Goal: Contribute content: Contribute content

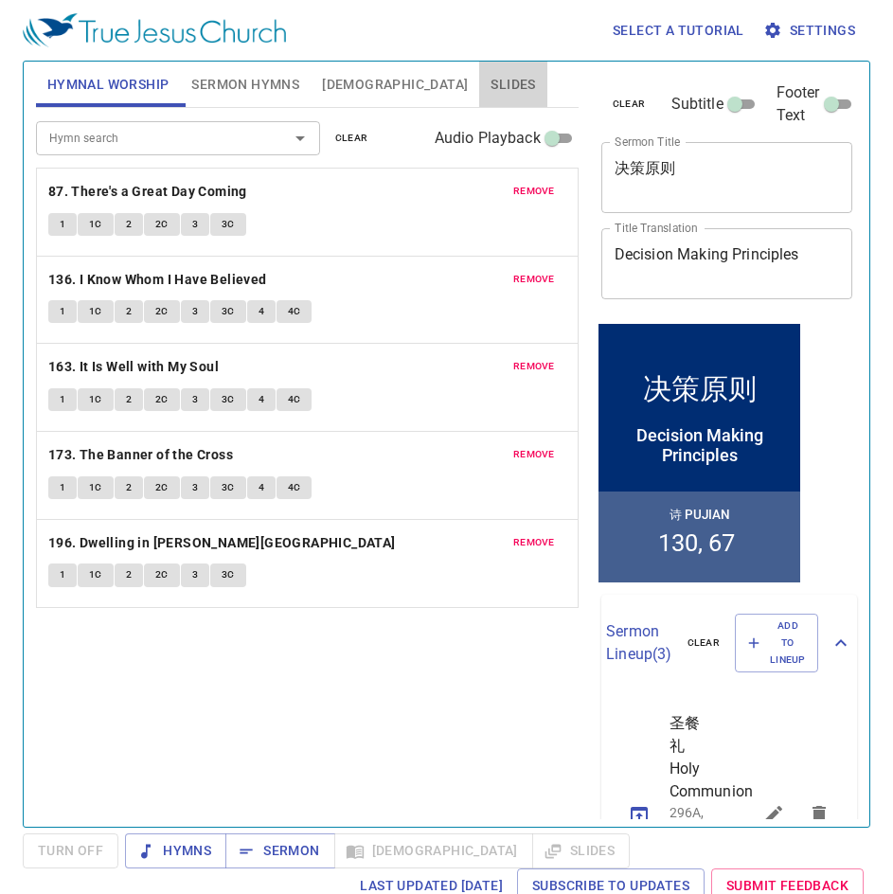
click at [479, 67] on button "Slides" at bounding box center [512, 84] width 67 height 45
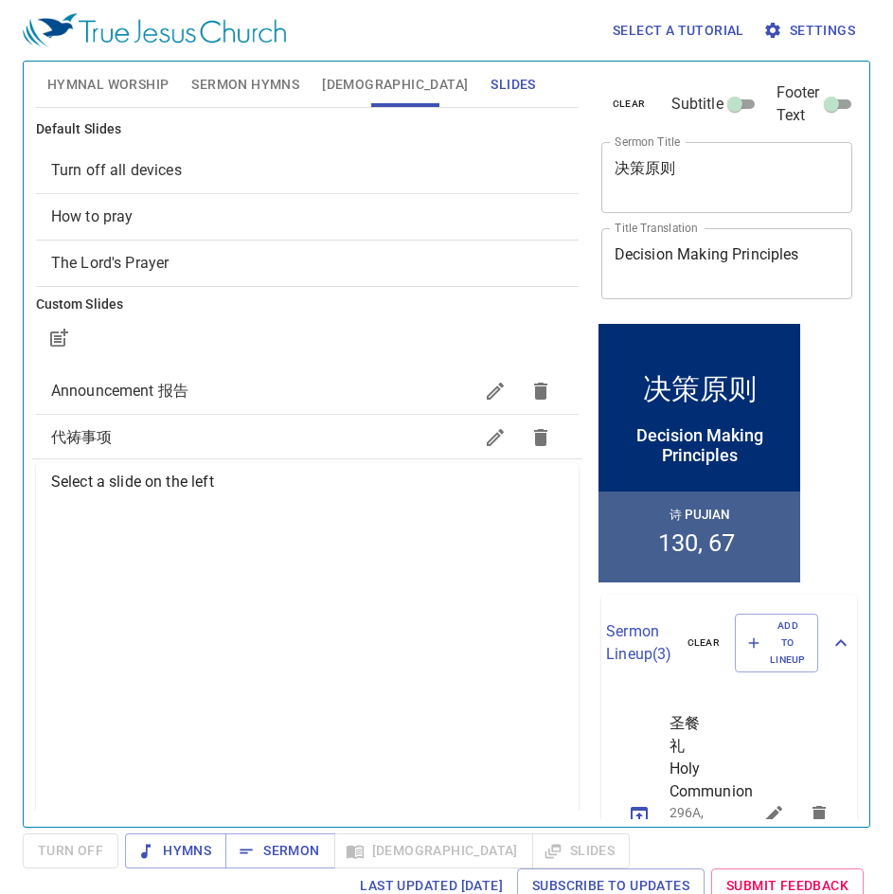
click at [159, 216] on span "How to pray" at bounding box center [307, 216] width 512 height 23
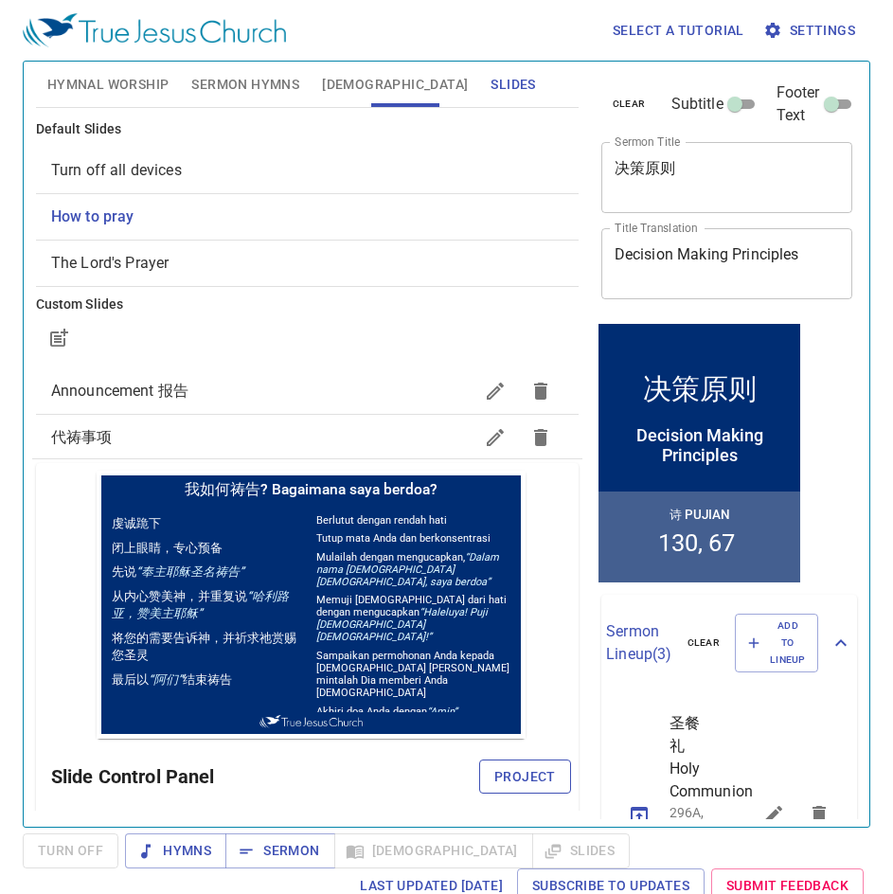
click at [503, 783] on span "Project" at bounding box center [525, 777] width 62 height 24
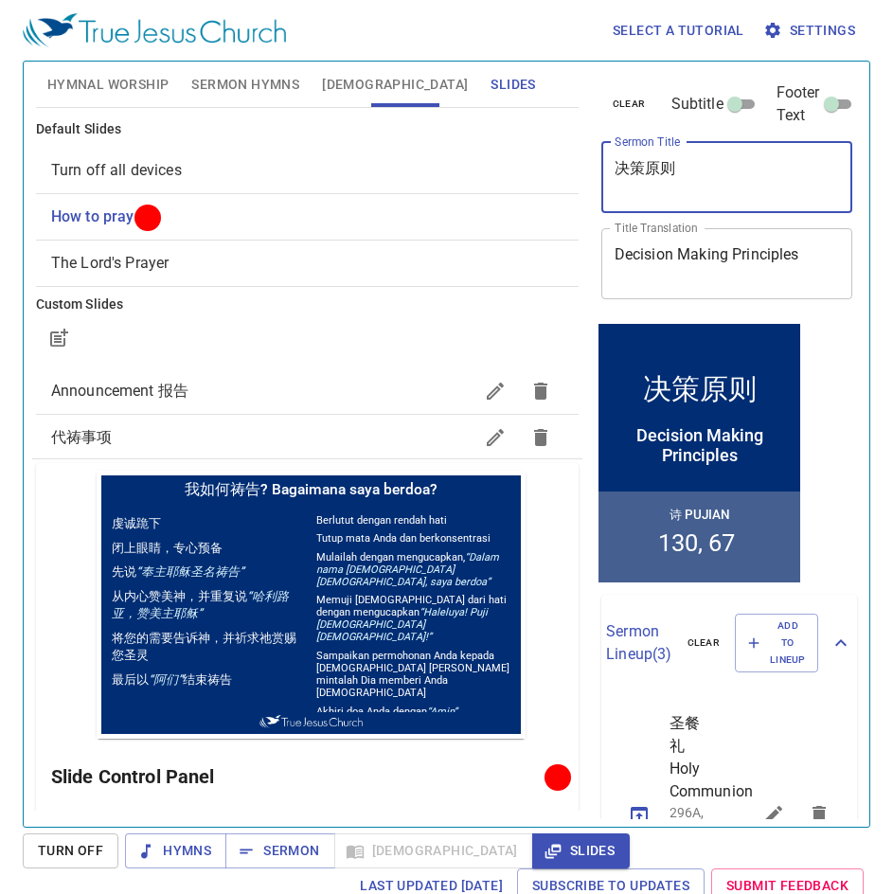
drag, startPoint x: 682, startPoint y: 166, endPoint x: 606, endPoint y: 167, distance: 75.8
click at [606, 167] on div "决策原则 x Sermon Title" at bounding box center [727, 177] width 252 height 71
paste textarea "不要放弃他/她"
type textarea "不要放弃他/她"
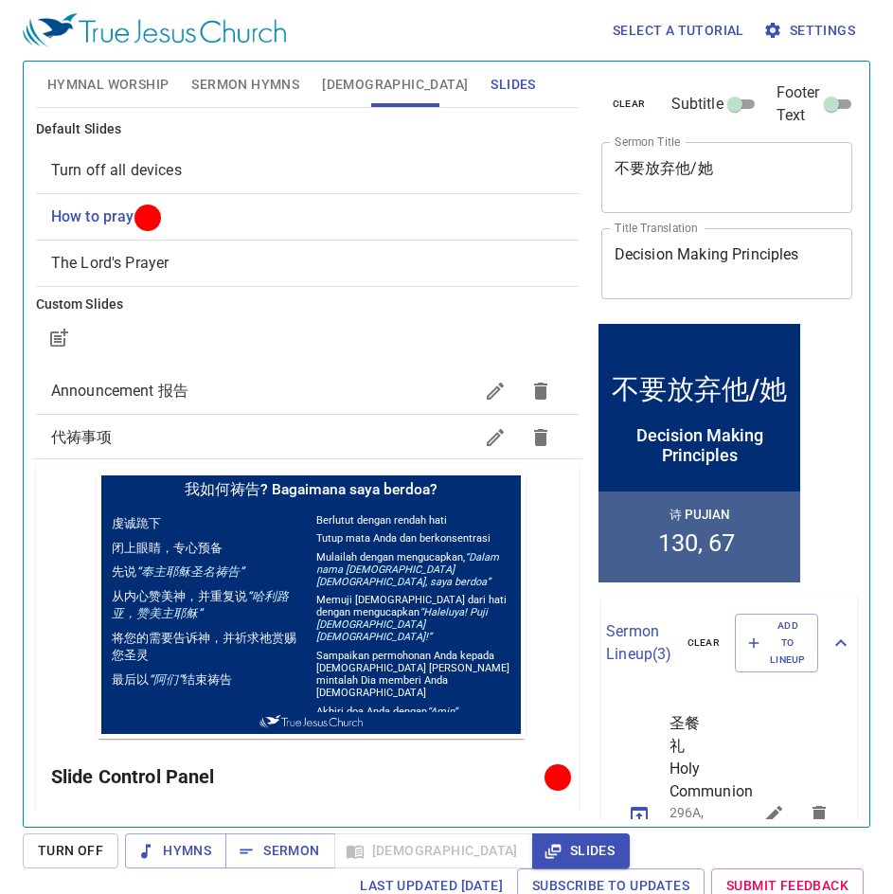
drag, startPoint x: 693, startPoint y: 261, endPoint x: 706, endPoint y: 262, distance: 13.3
click at [693, 261] on textarea "Decision Making Principles" at bounding box center [726, 263] width 225 height 36
paste textarea "on’t Give Up on Him/Her Jangan Putus Asa Terhadap Dia"
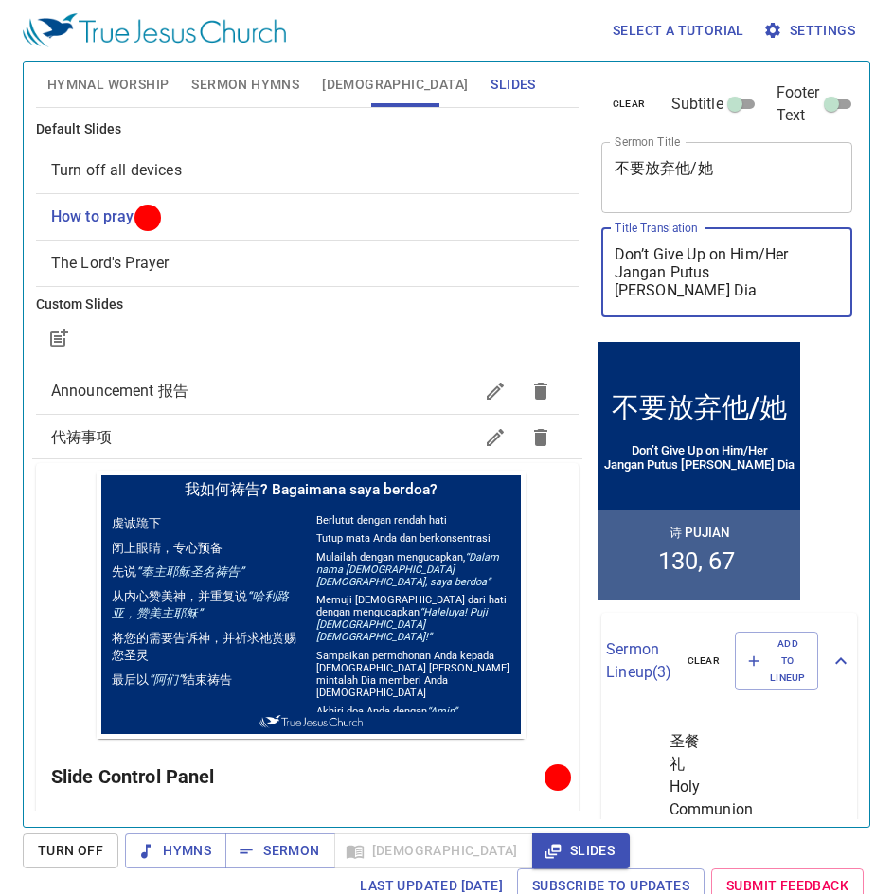
type textarea "Don’t Give Up on Him/Her Jangan Putus Asa Terhadap Dia"
click at [332, 89] on span "[DEMOGRAPHIC_DATA]" at bounding box center [395, 85] width 146 height 24
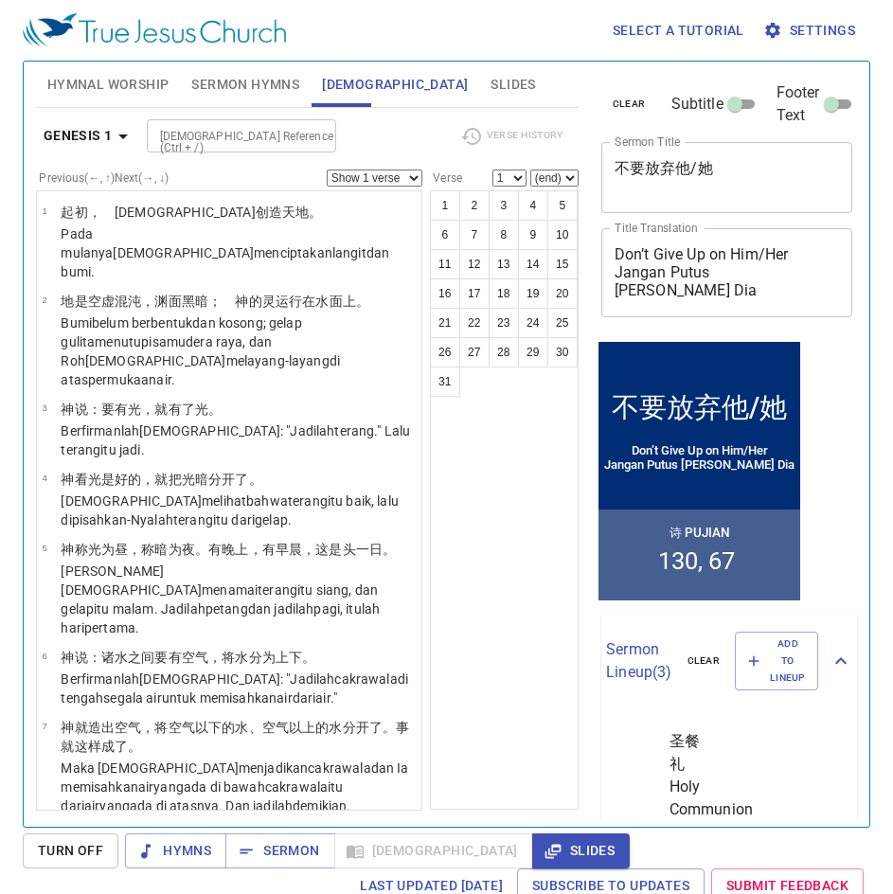
click at [288, 82] on span "Sermon Hymns" at bounding box center [245, 85] width 108 height 24
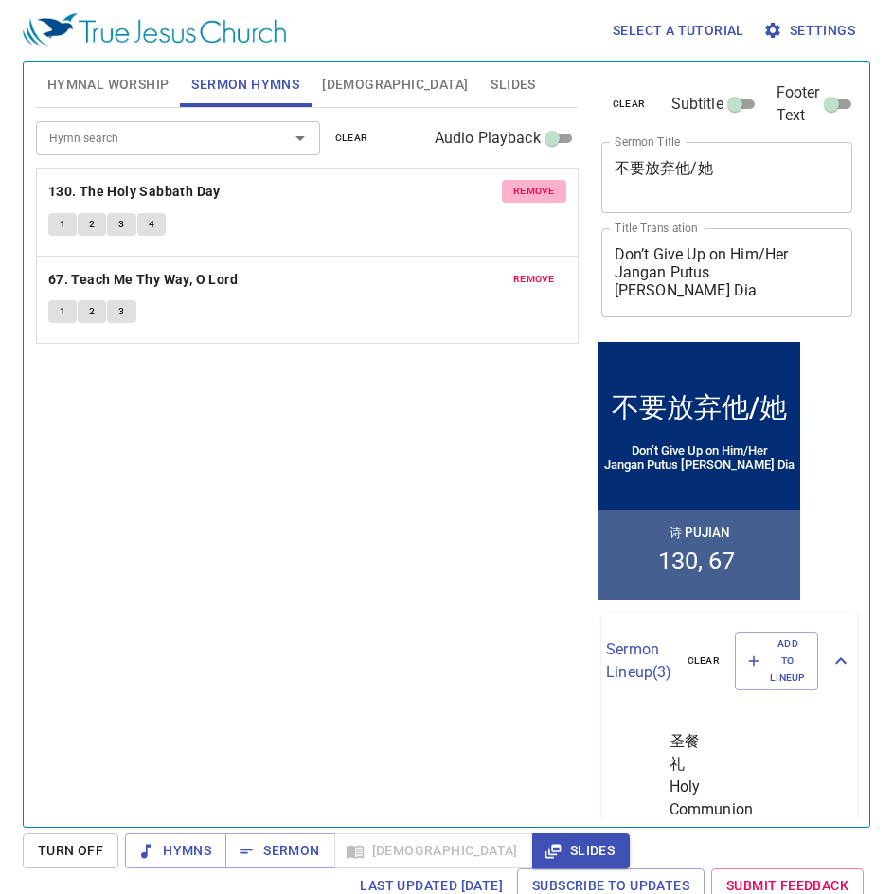
click at [539, 191] on span "remove" at bounding box center [534, 191] width 42 height 17
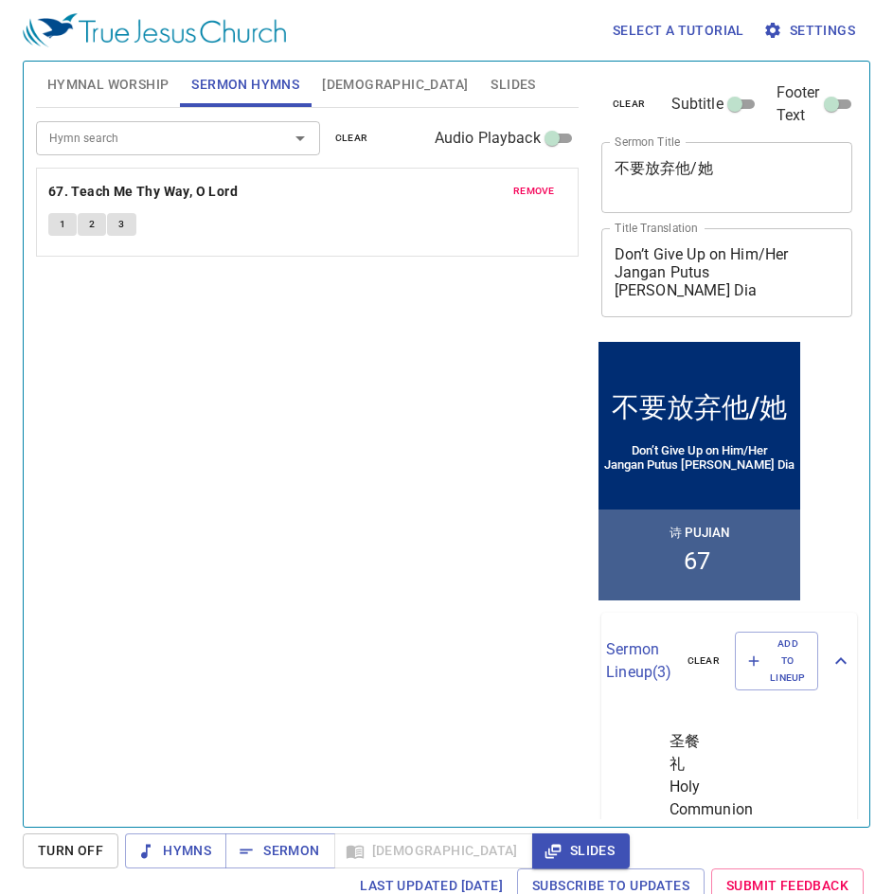
click at [539, 191] on span "remove" at bounding box center [534, 191] width 42 height 17
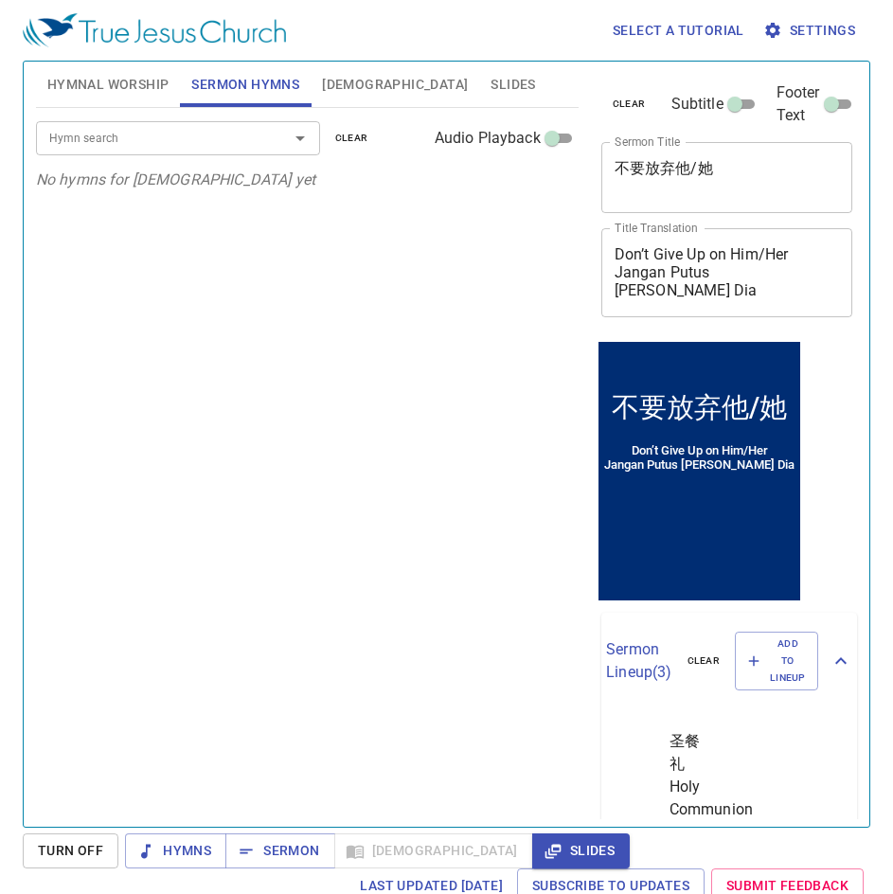
click at [260, 134] on div "Hymn search" at bounding box center [178, 137] width 284 height 33
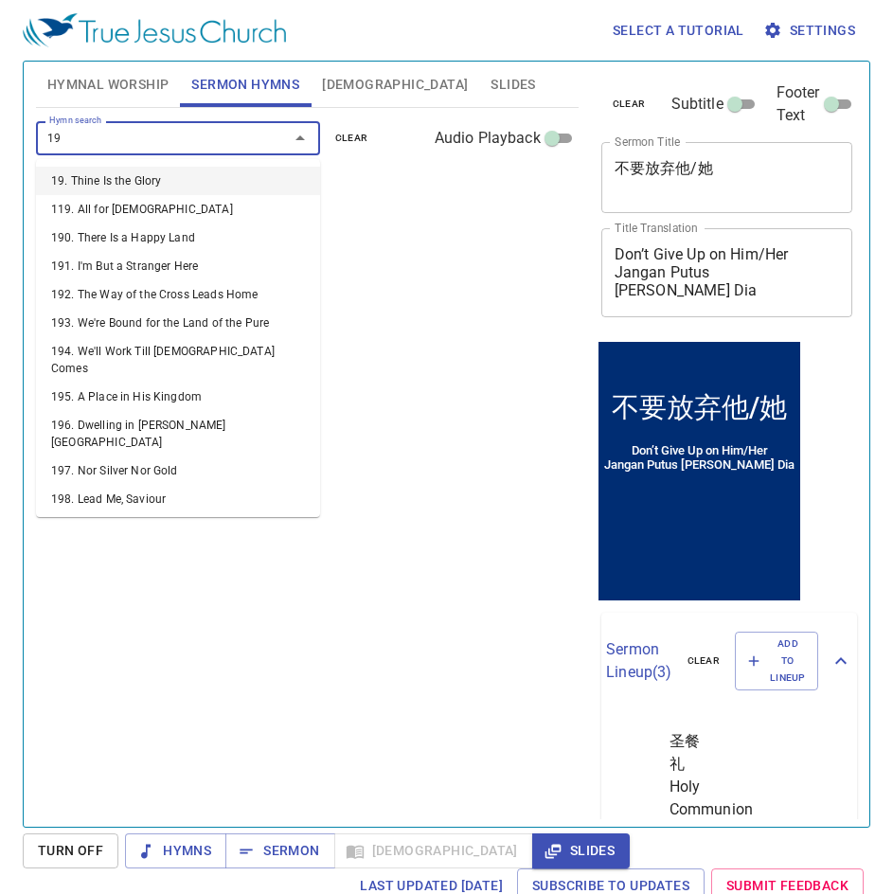
type input "196"
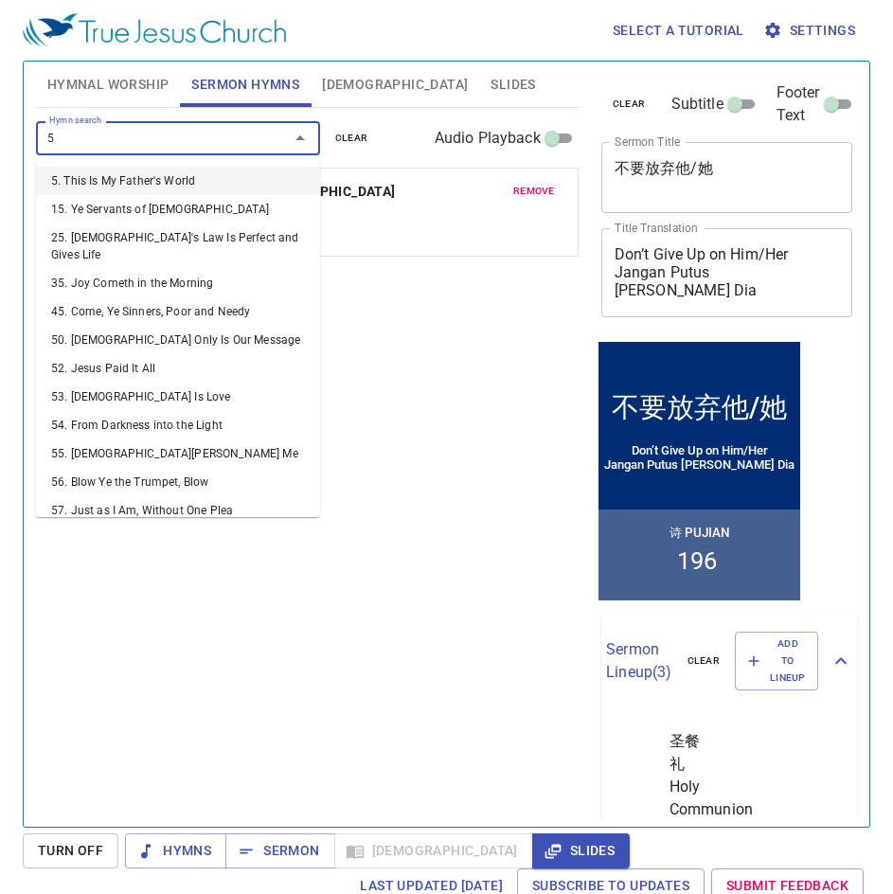
type input "59"
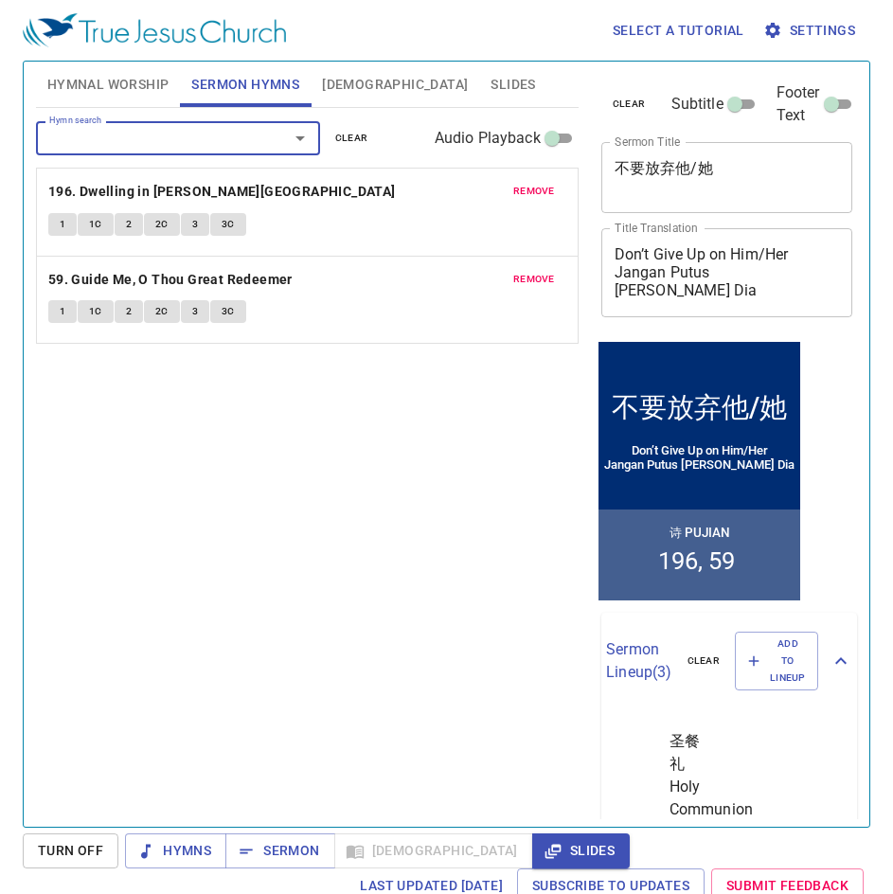
click at [116, 81] on span "Hymnal Worship" at bounding box center [108, 85] width 122 height 24
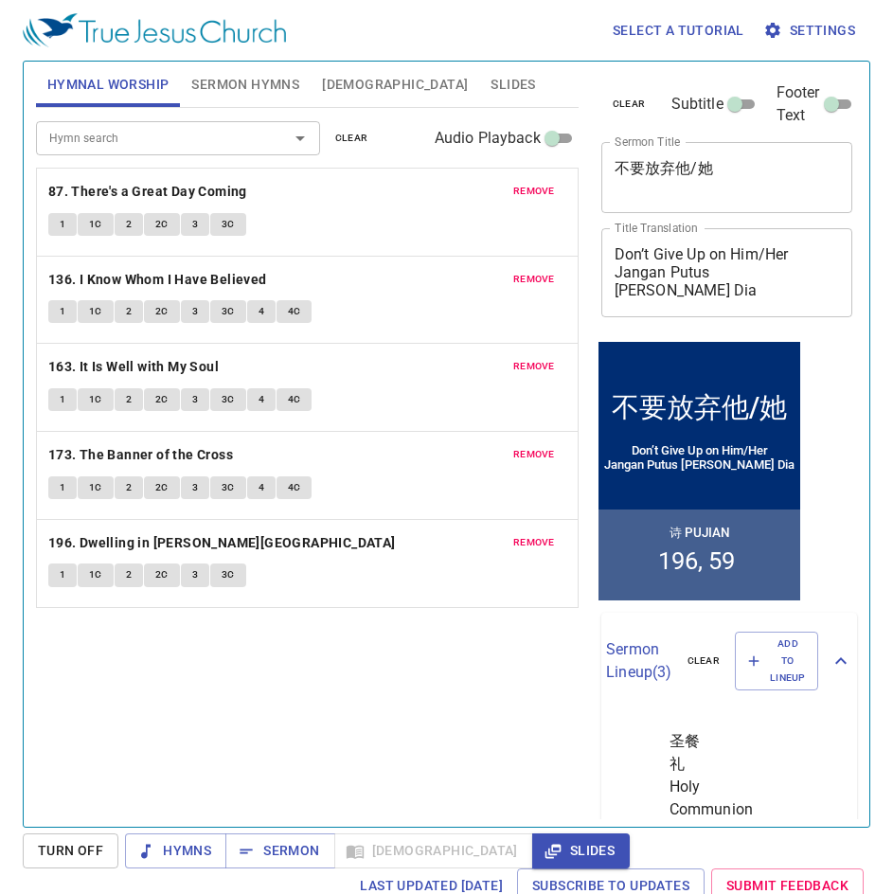
click at [120, 142] on input "Hymn search" at bounding box center [150, 138] width 217 height 22
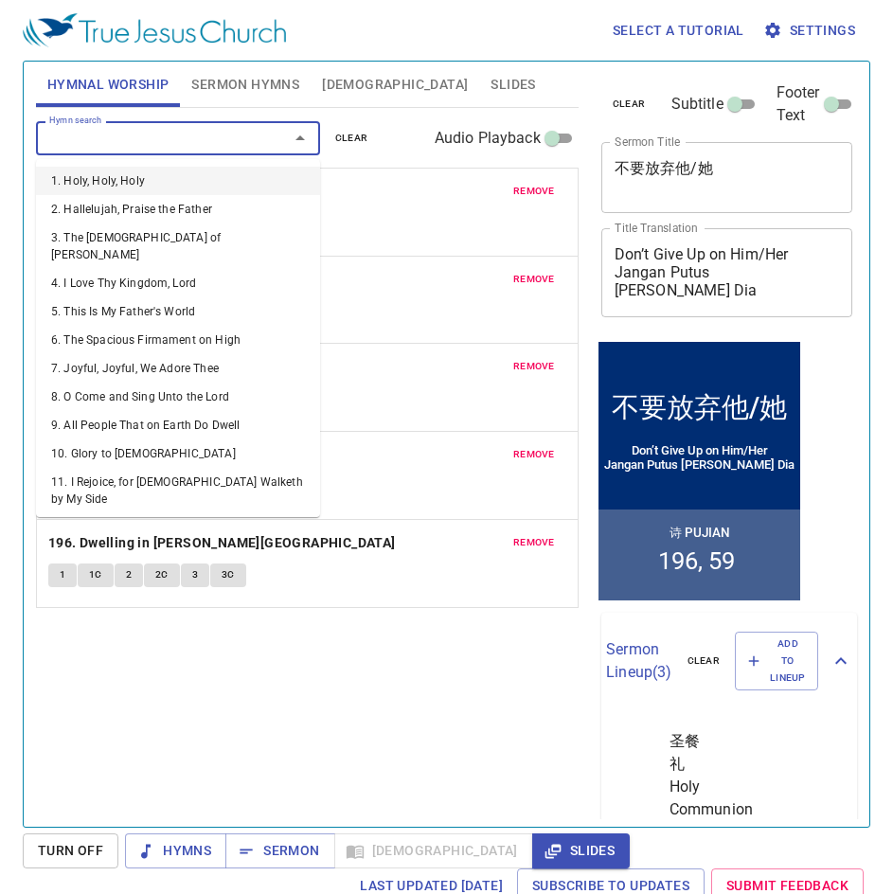
click at [531, 180] on button "remove" at bounding box center [534, 191] width 64 height 23
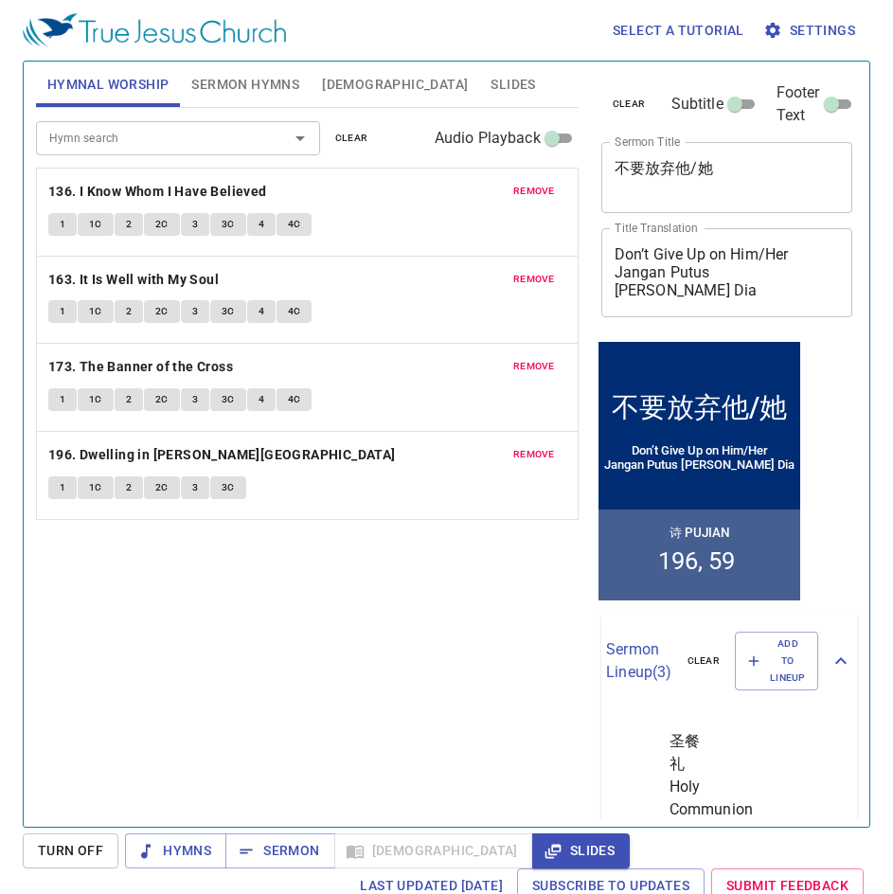
click at [531, 187] on span "remove" at bounding box center [534, 191] width 42 height 17
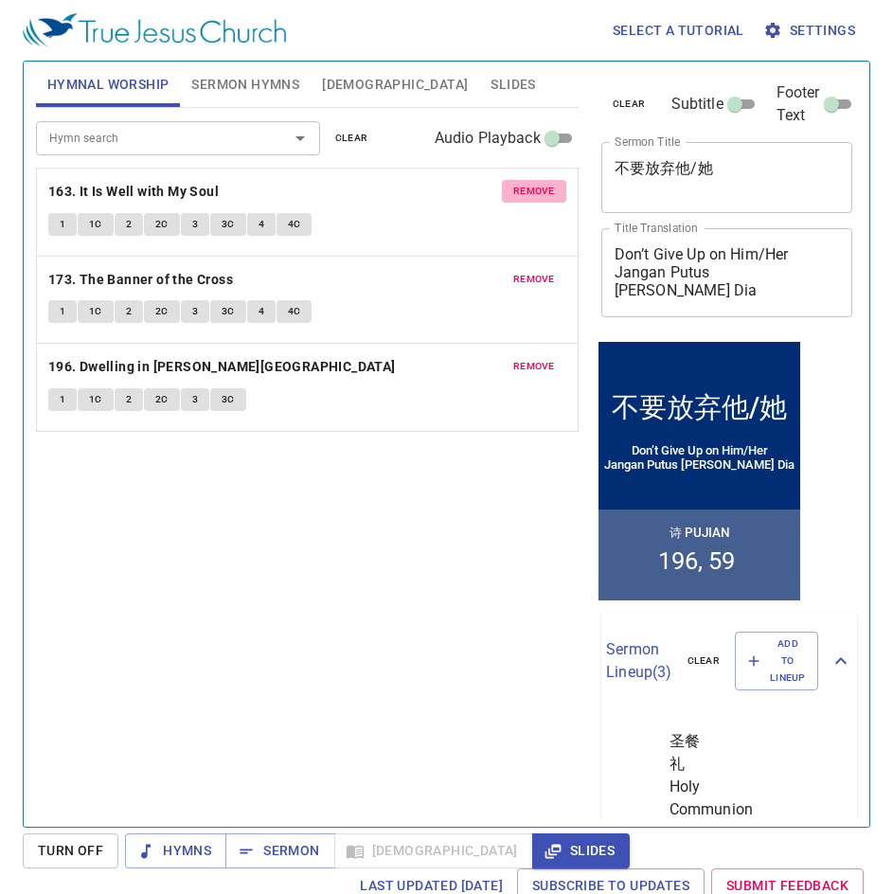
click at [531, 187] on span "remove" at bounding box center [534, 191] width 42 height 17
click at [531, 271] on span "remove" at bounding box center [534, 279] width 42 height 17
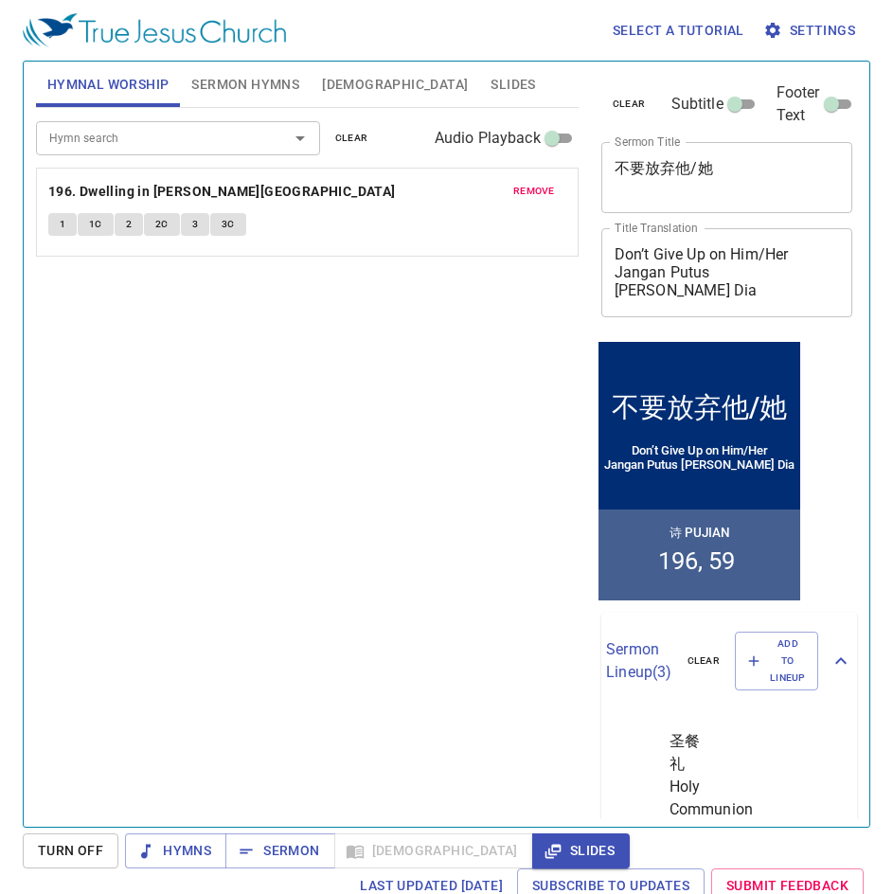
click at [531, 187] on span "remove" at bounding box center [534, 191] width 42 height 17
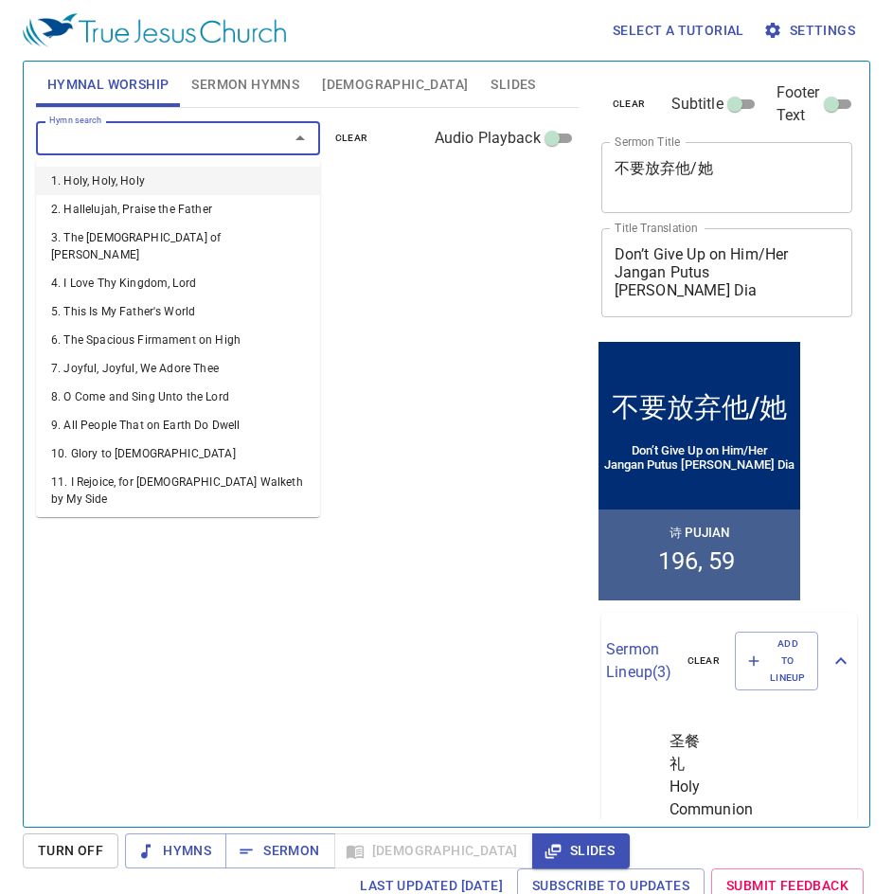
click at [153, 148] on input "Hymn search" at bounding box center [150, 138] width 217 height 22
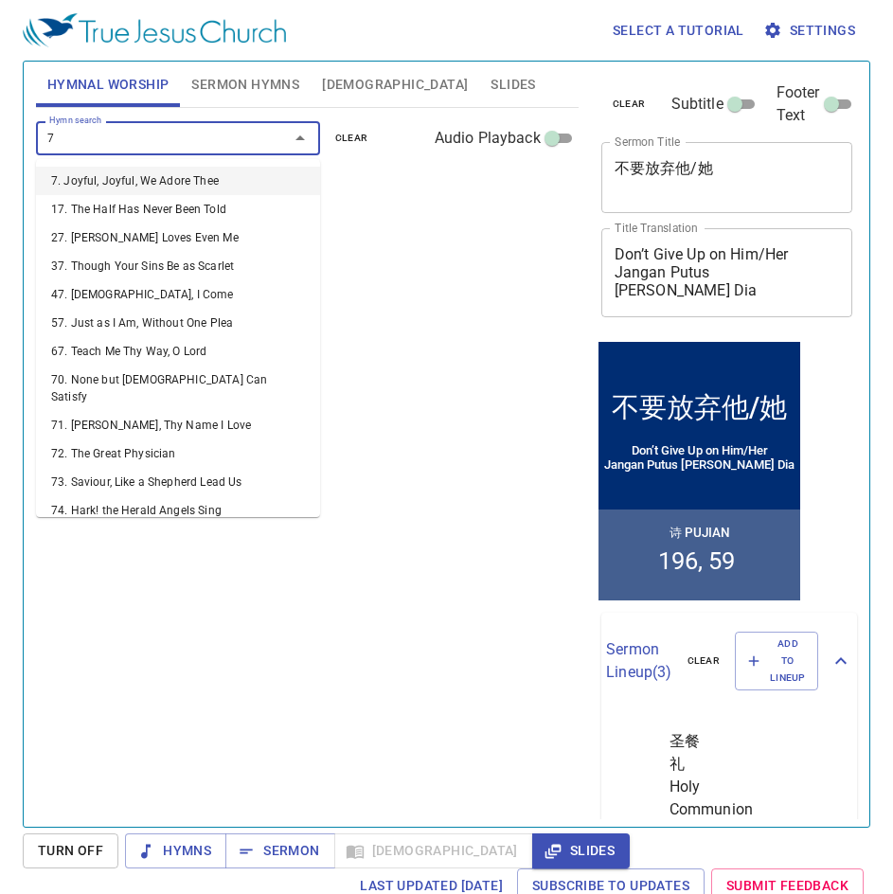
type input "70"
type input "73"
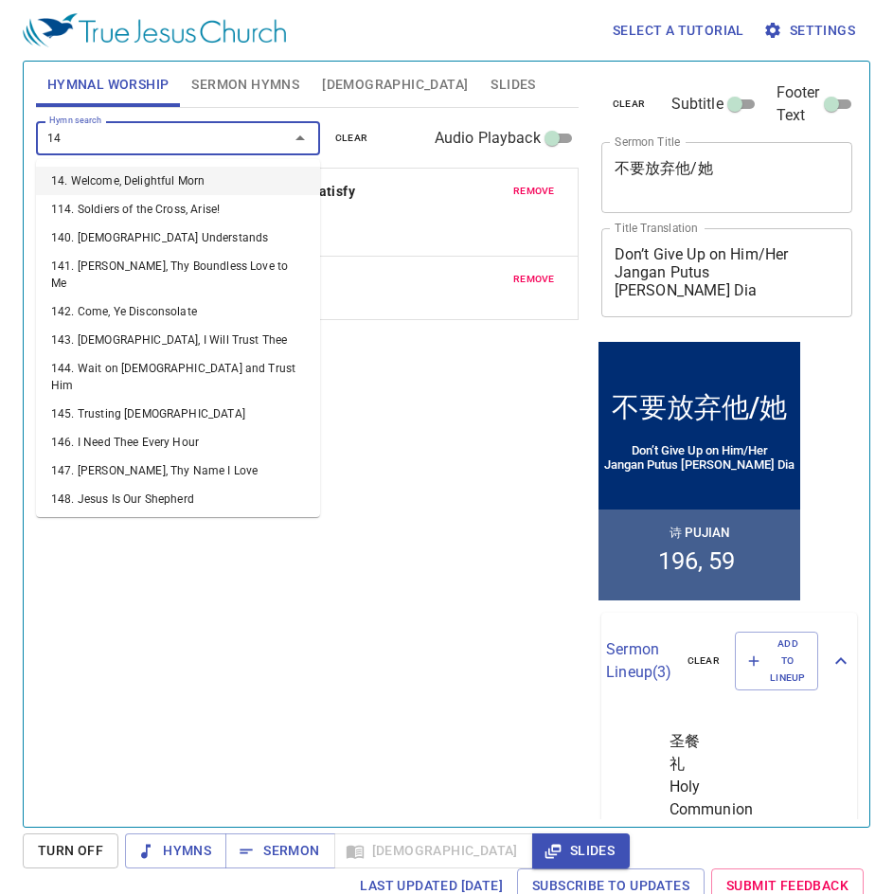
type input "147"
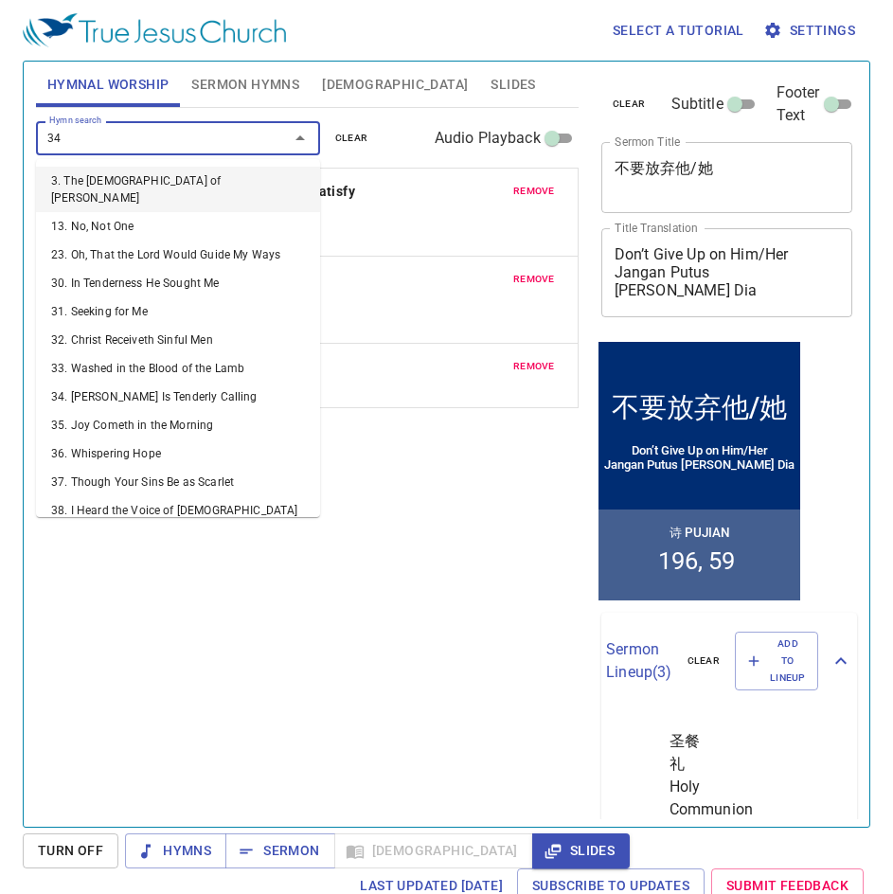
type input "341"
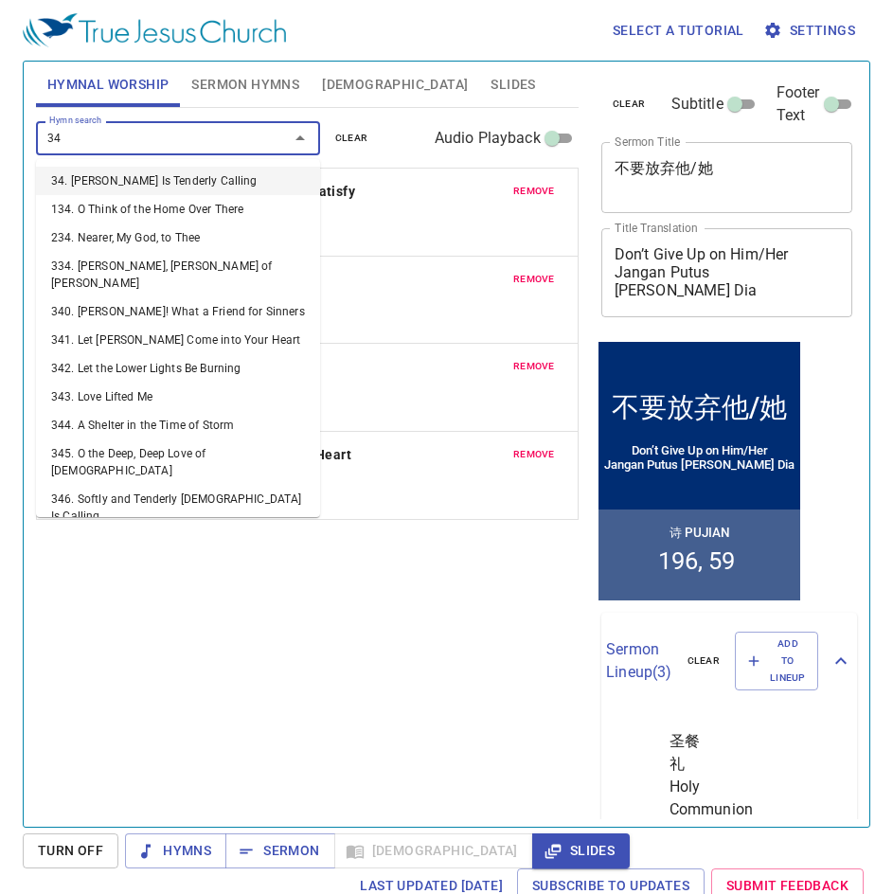
type input "343"
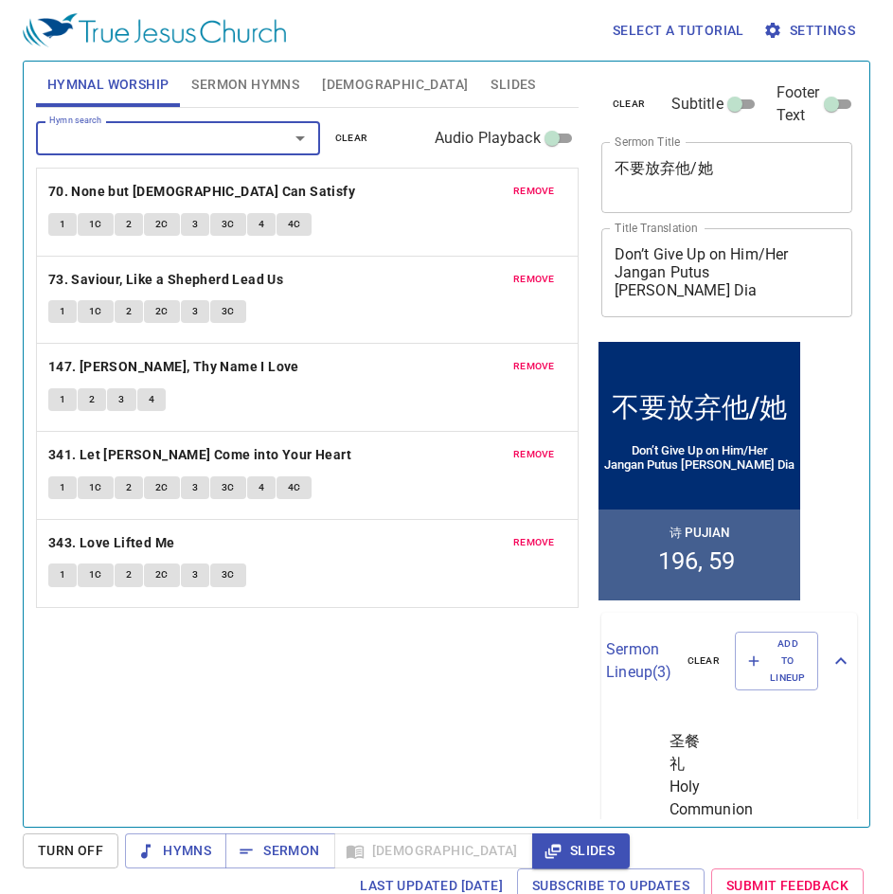
click at [221, 75] on span "Sermon Hymns" at bounding box center [245, 85] width 108 height 24
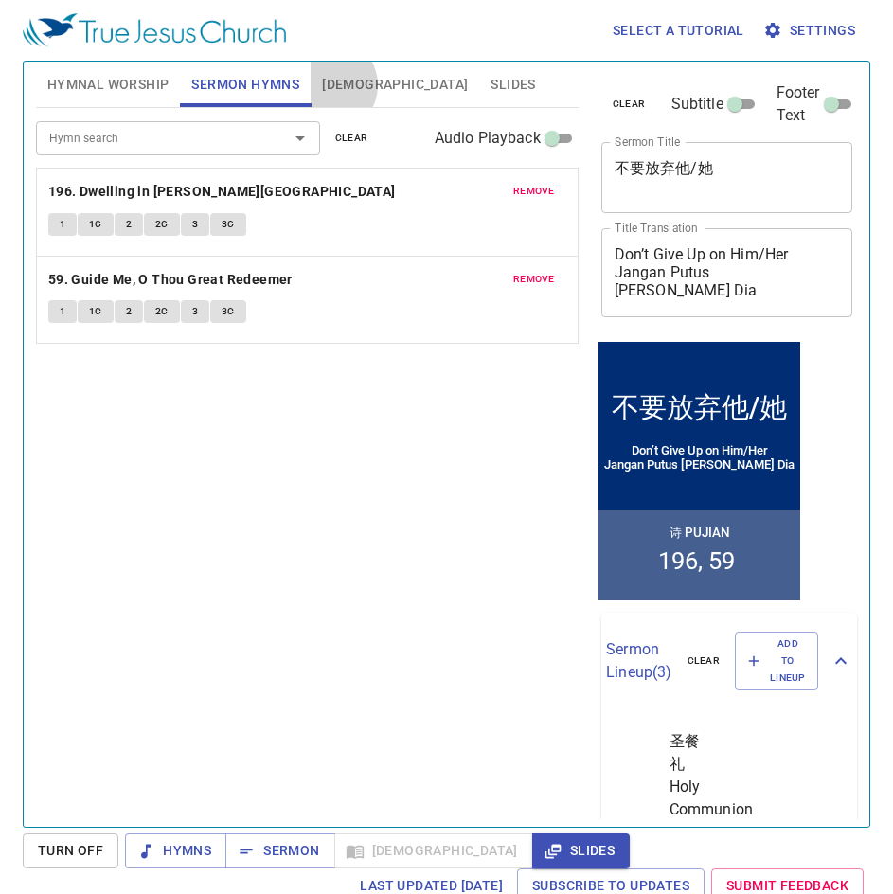
click at [329, 85] on span "[DEMOGRAPHIC_DATA]" at bounding box center [395, 85] width 146 height 24
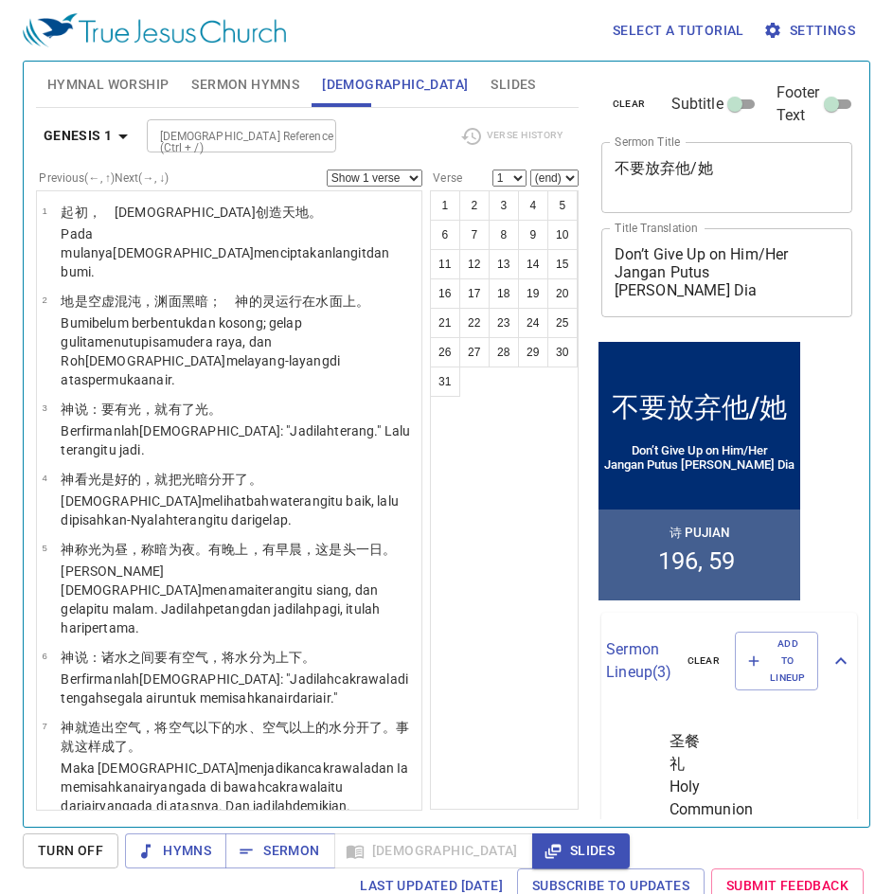
click at [490, 85] on span "Slides" at bounding box center [512, 85] width 44 height 24
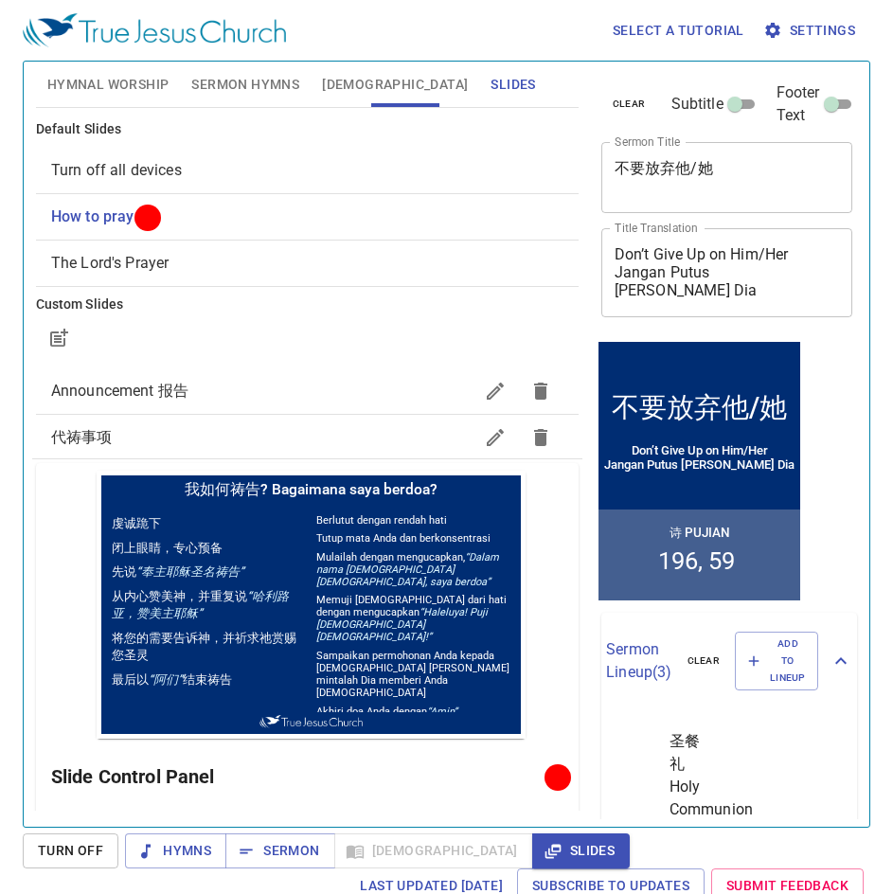
click at [122, 82] on span "Hymnal Worship" at bounding box center [108, 85] width 122 height 24
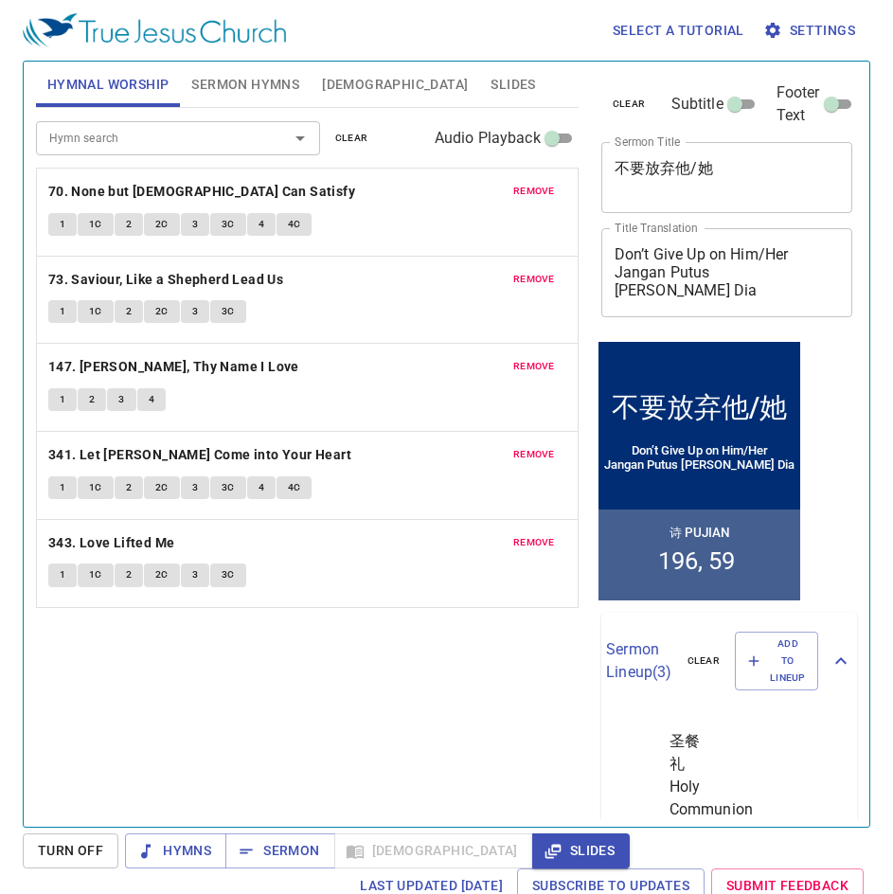
click at [244, 95] on span "Sermon Hymns" at bounding box center [245, 85] width 108 height 24
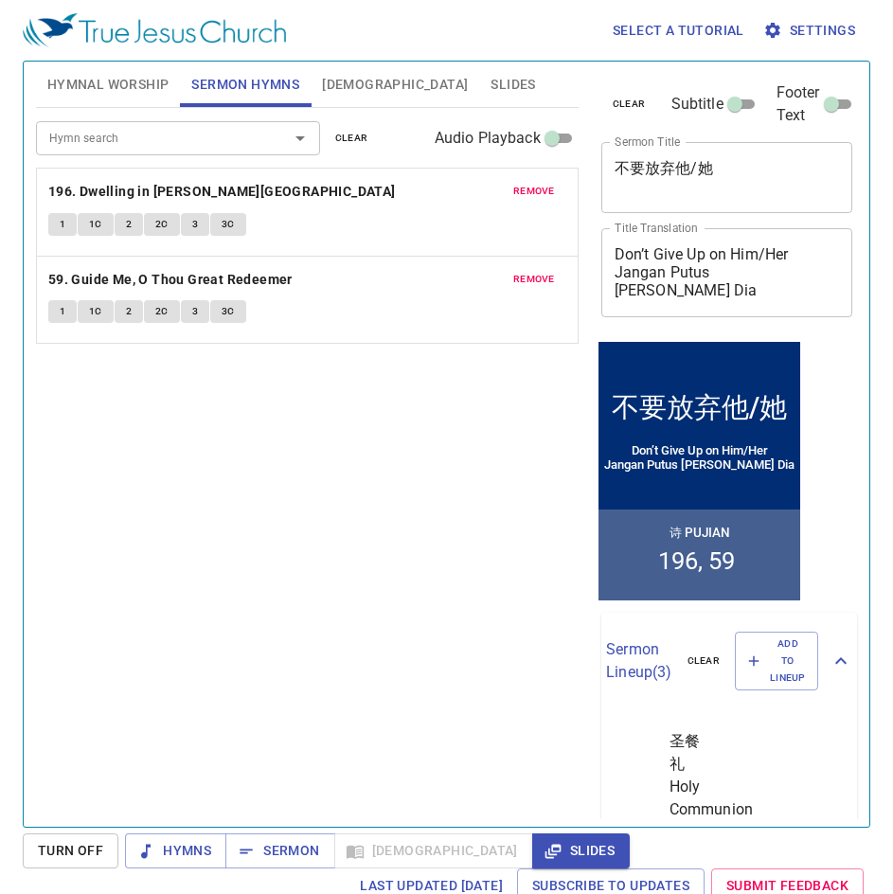
click at [343, 98] on button "[DEMOGRAPHIC_DATA]" at bounding box center [395, 84] width 169 height 45
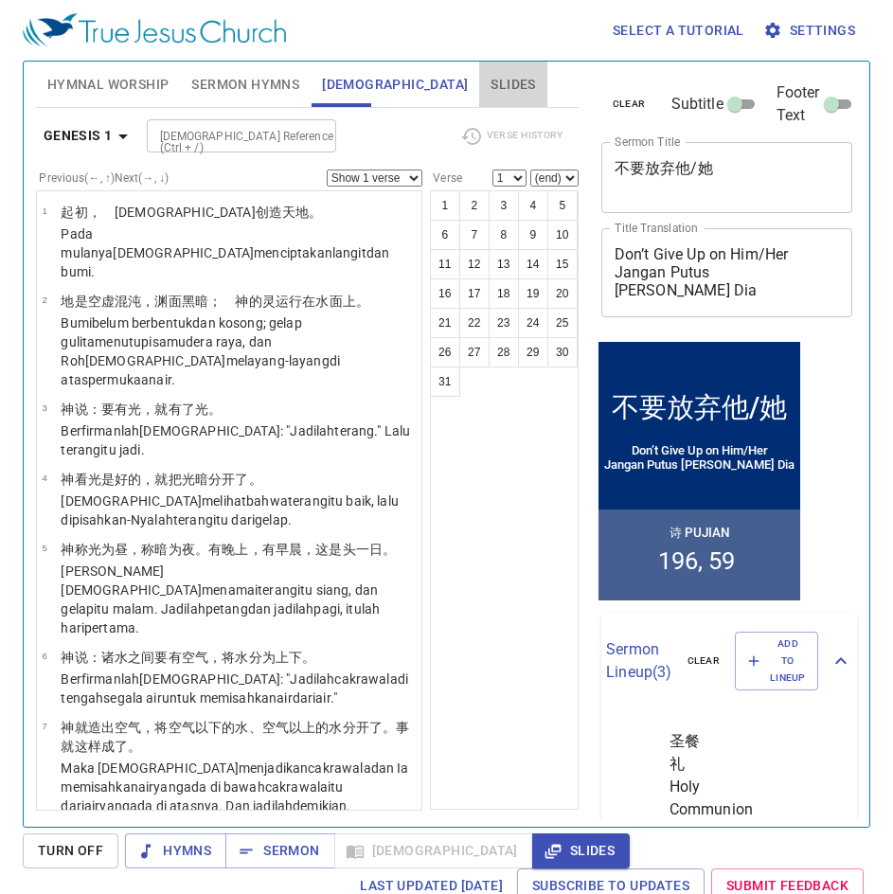
click at [479, 98] on button "Slides" at bounding box center [512, 84] width 67 height 45
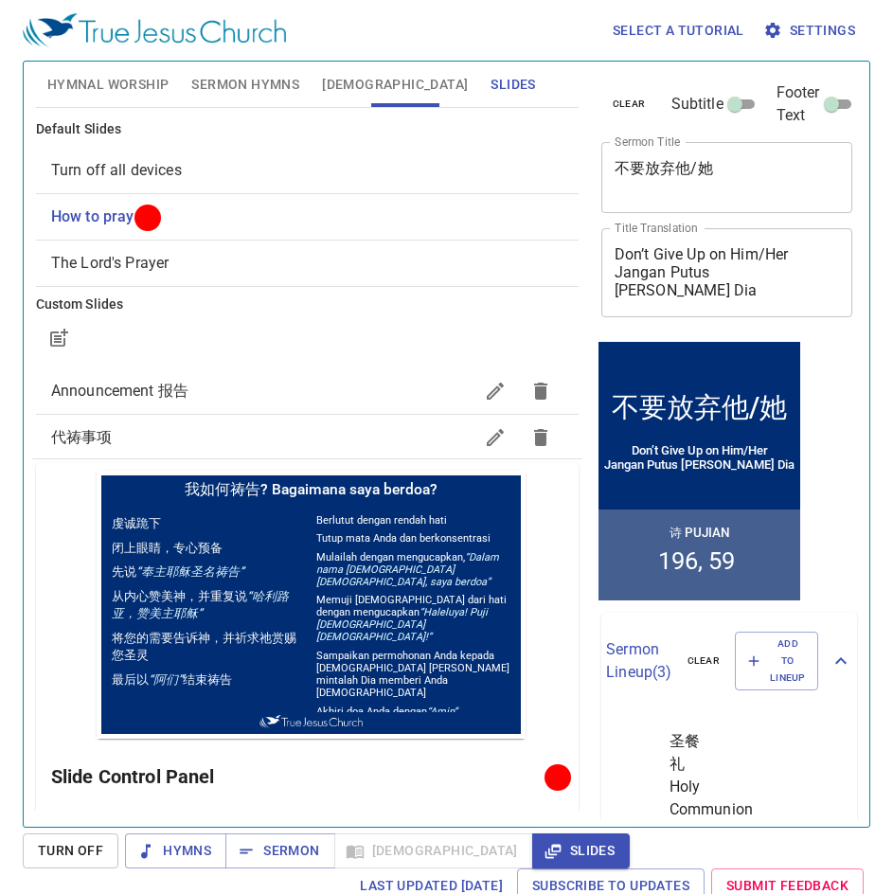
click at [479, 95] on div "Hymnal Worship Sermon Hymns Bible Slides" at bounding box center [307, 84] width 543 height 45
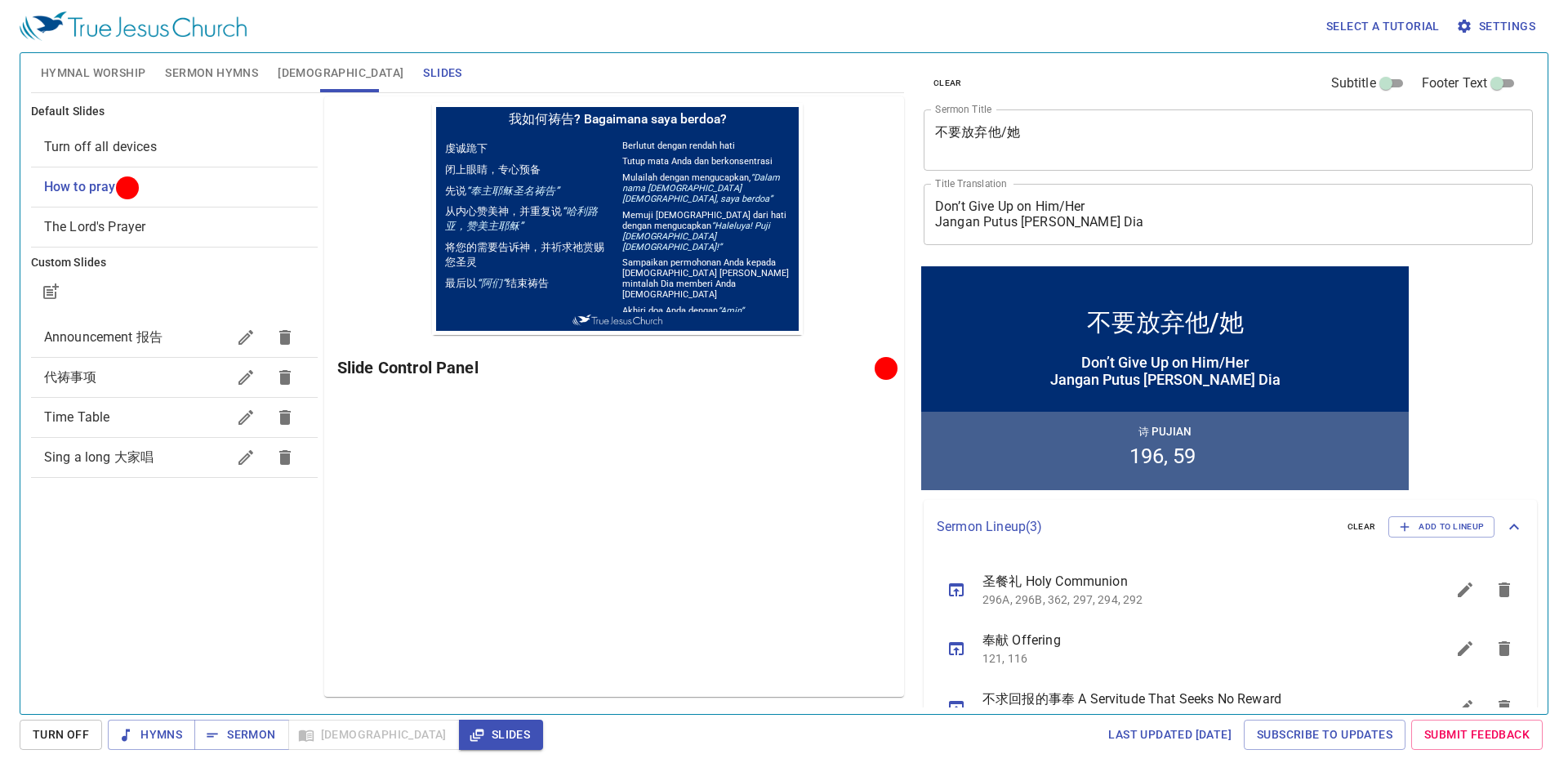
click at [212, 77] on span "Sermon Hymns" at bounding box center [211, 73] width 93 height 21
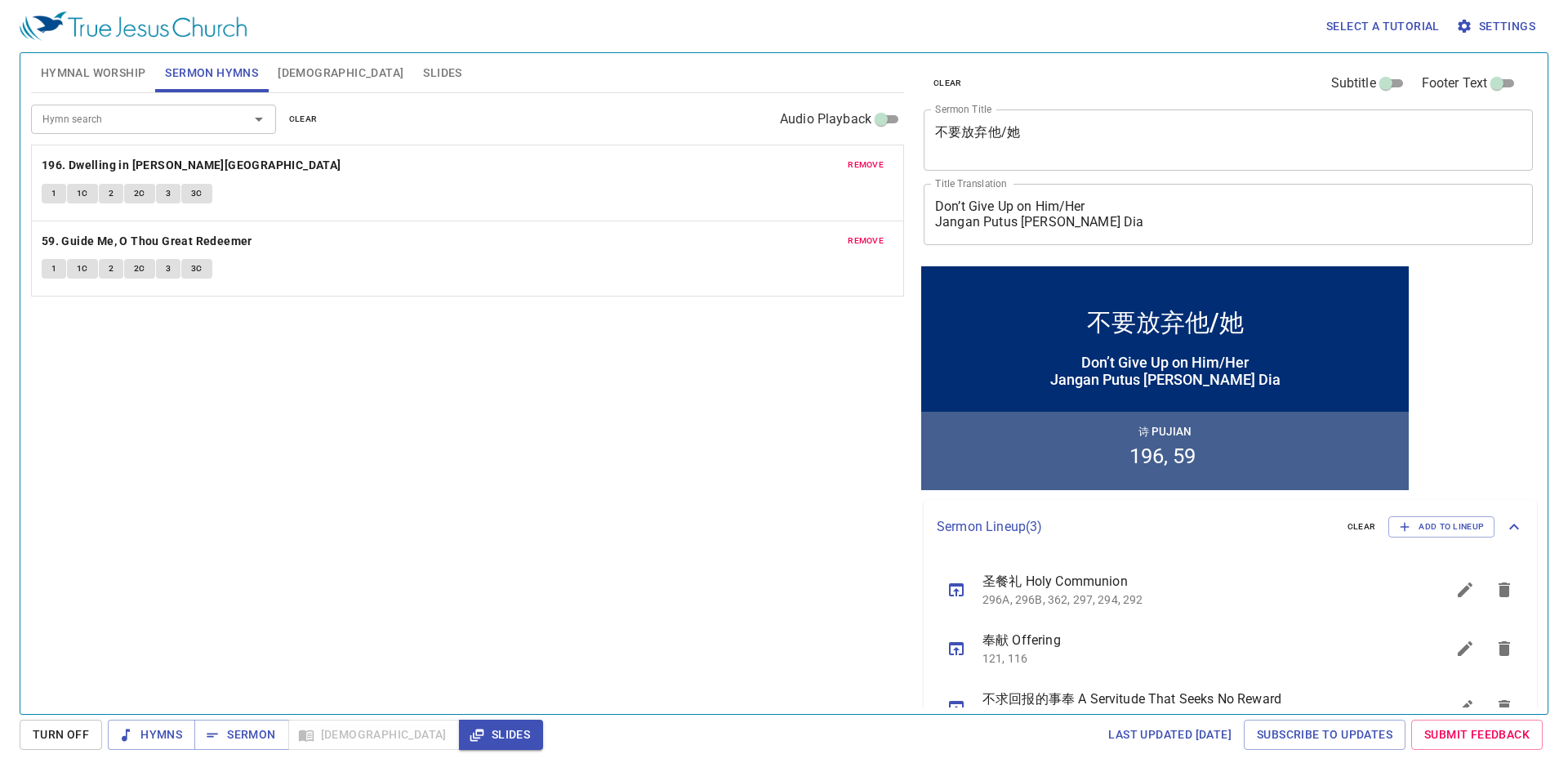
click at [56, 66] on span "Hymnal Worship" at bounding box center [93, 73] width 105 height 21
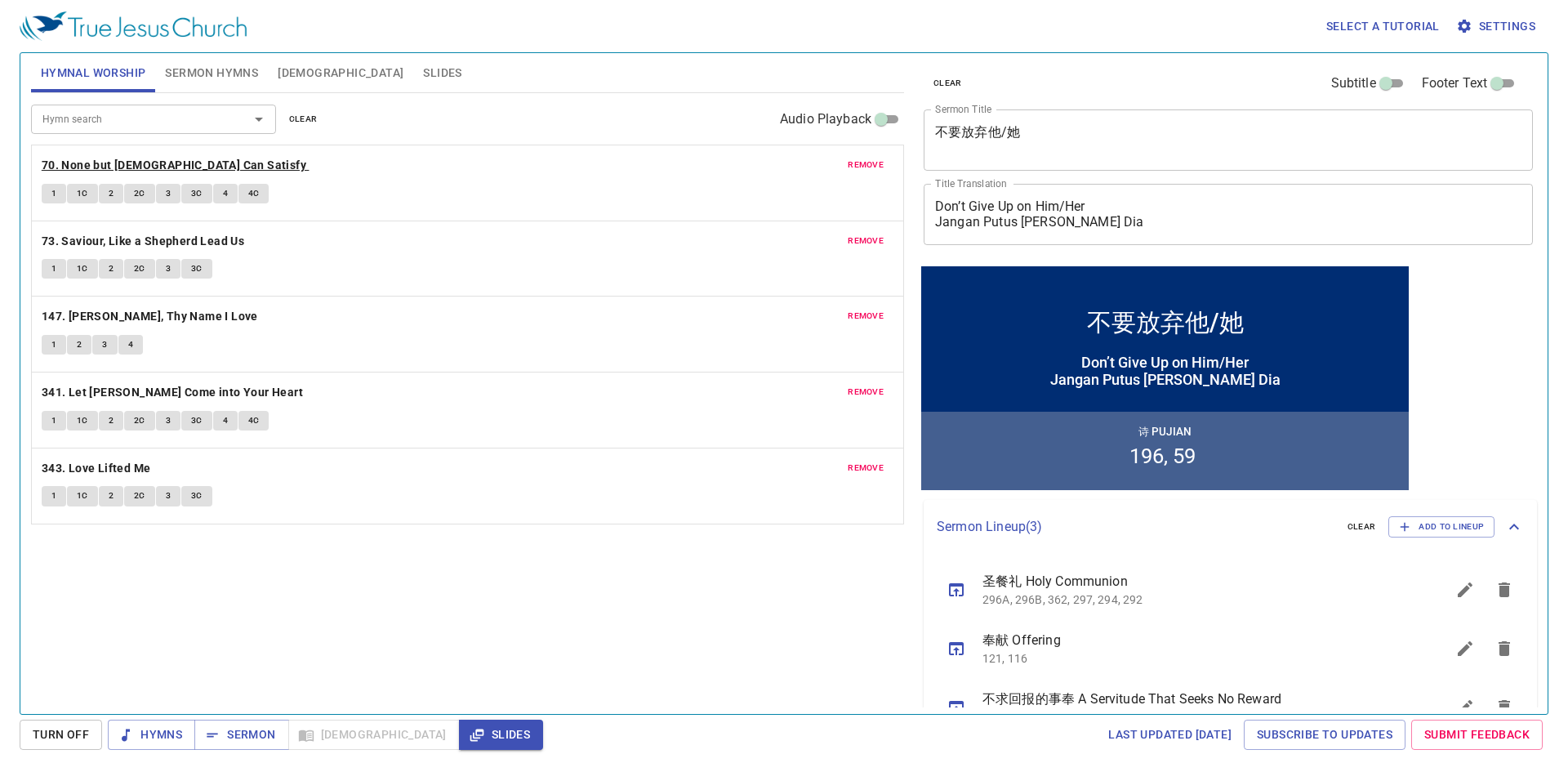
click at [130, 156] on b "70. None but [DEMOGRAPHIC_DATA] Can Satisfy" at bounding box center [173, 166] width 265 height 21
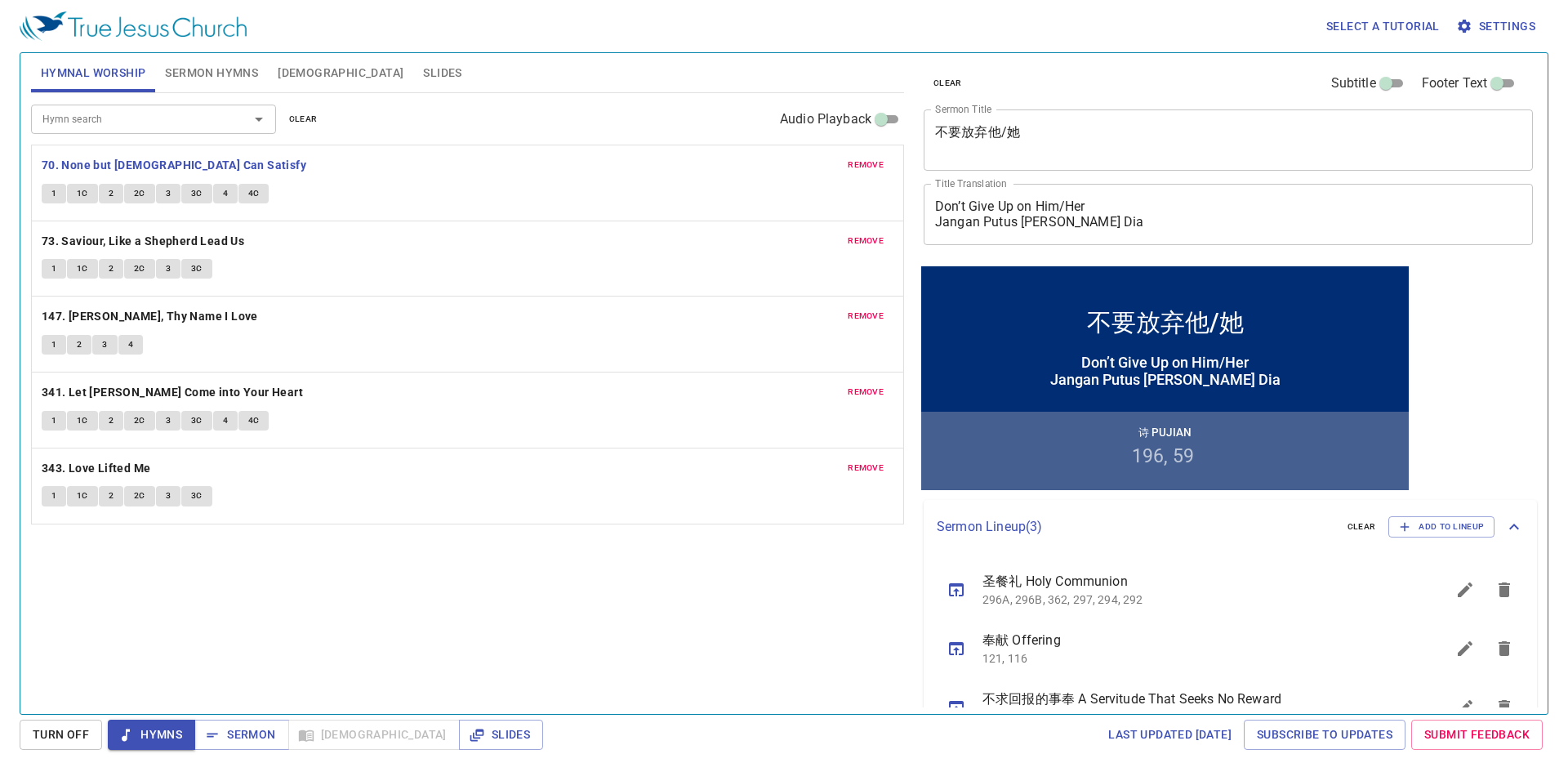
click at [56, 199] on span "1" at bounding box center [54, 193] width 5 height 15
click at [91, 195] on button "1C" at bounding box center [83, 193] width 31 height 20
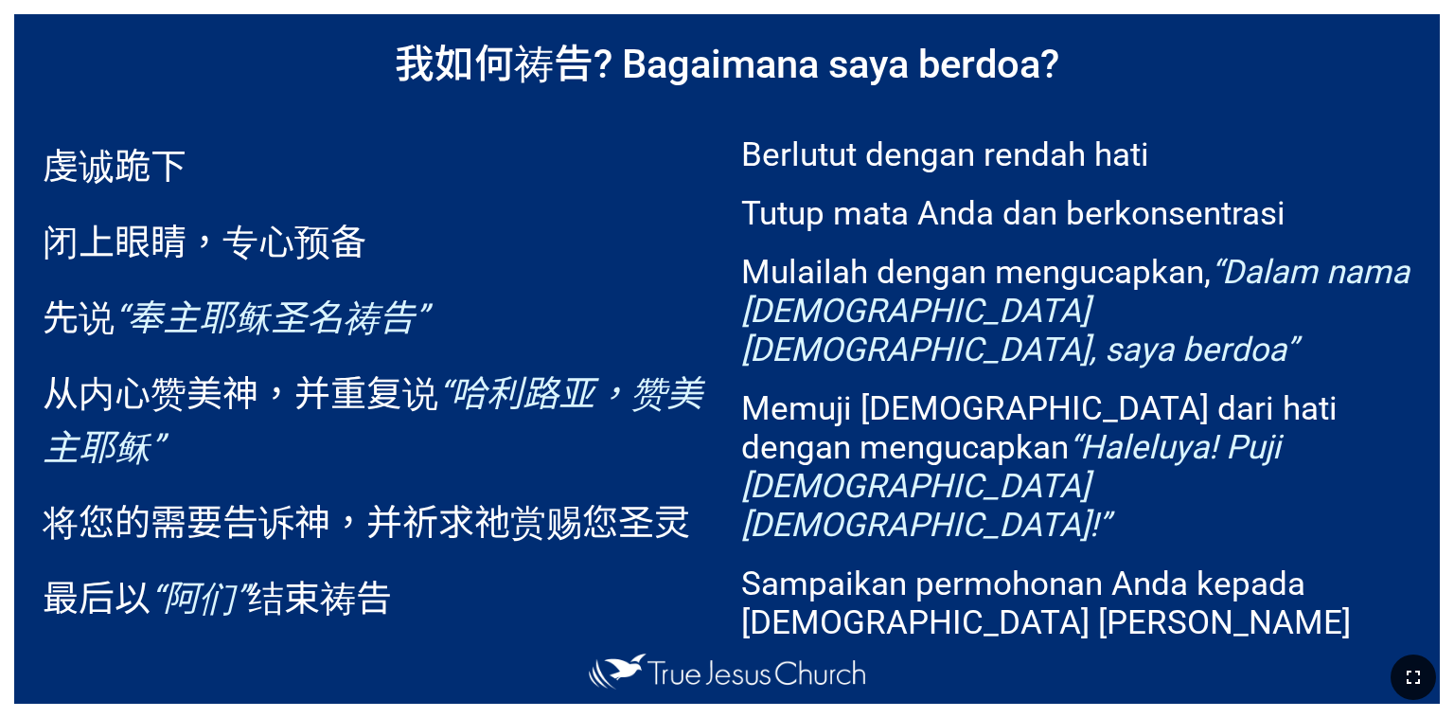
click at [1416, 675] on icon "button" at bounding box center [1413, 677] width 23 height 23
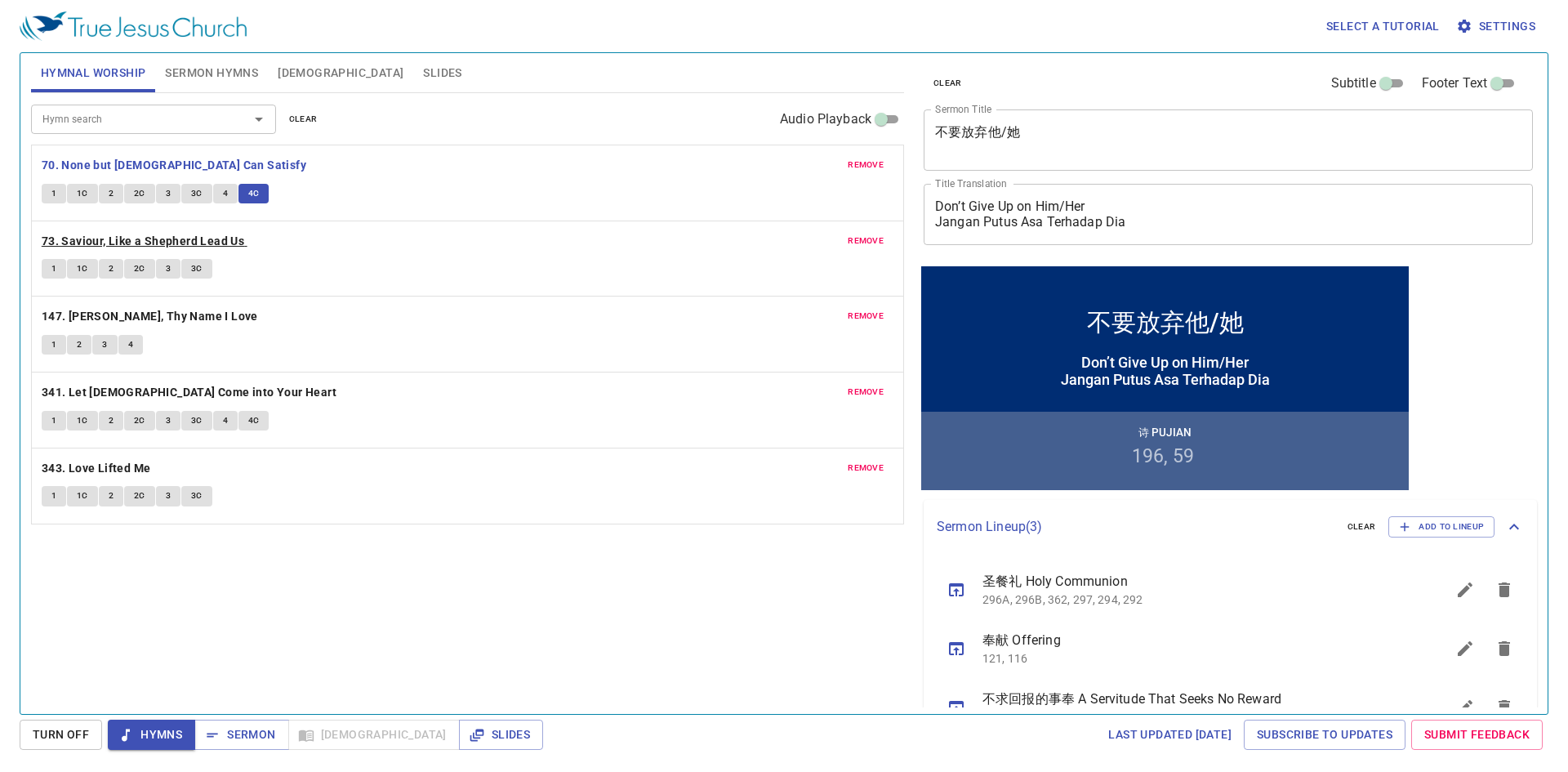
click at [103, 245] on b "73. Saviour, Like a Shepherd Lead Us" at bounding box center [142, 242] width 203 height 21
click at [48, 266] on button "1" at bounding box center [53, 268] width 24 height 20
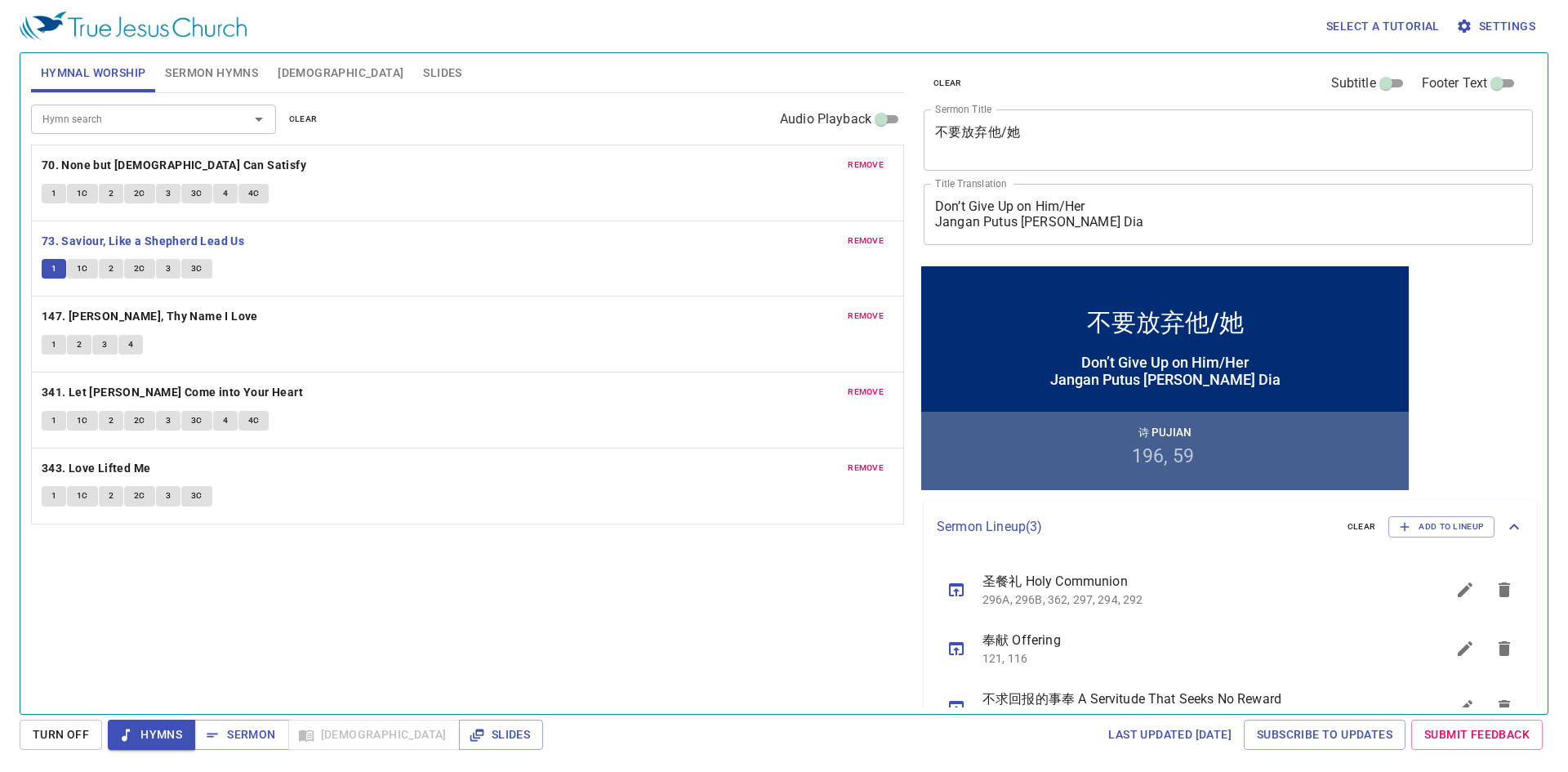
click at [78, 268] on span "1C" at bounding box center [82, 268] width 11 height 15
click at [115, 268] on button "2" at bounding box center [111, 268] width 24 height 20
click at [202, 273] on button "3C" at bounding box center [197, 268] width 31 height 20
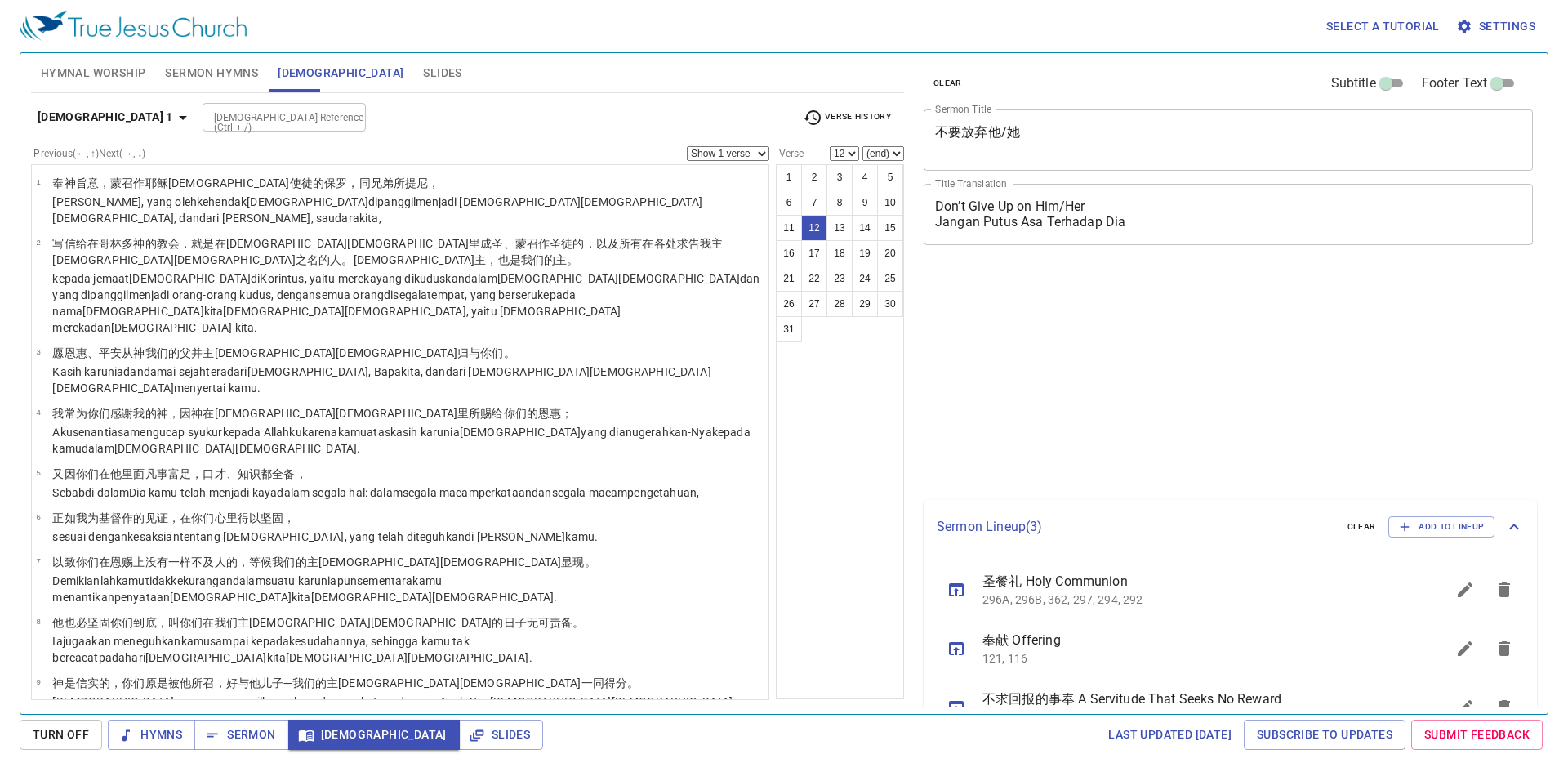
select select "12"
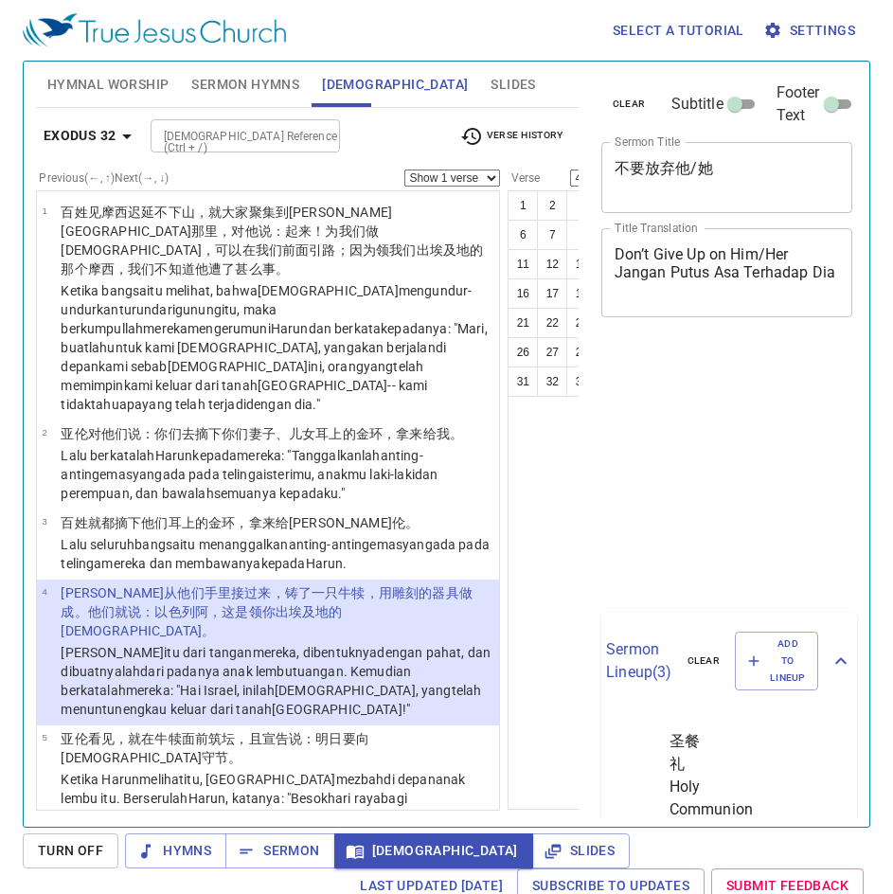
select select "4"
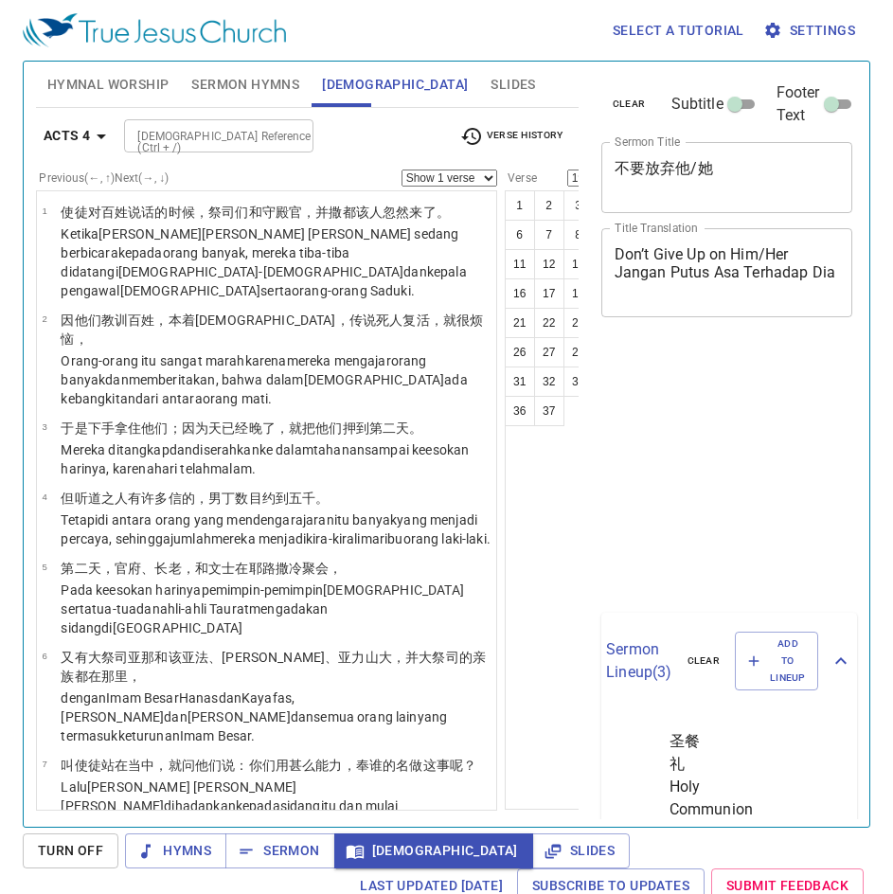
select select "19"
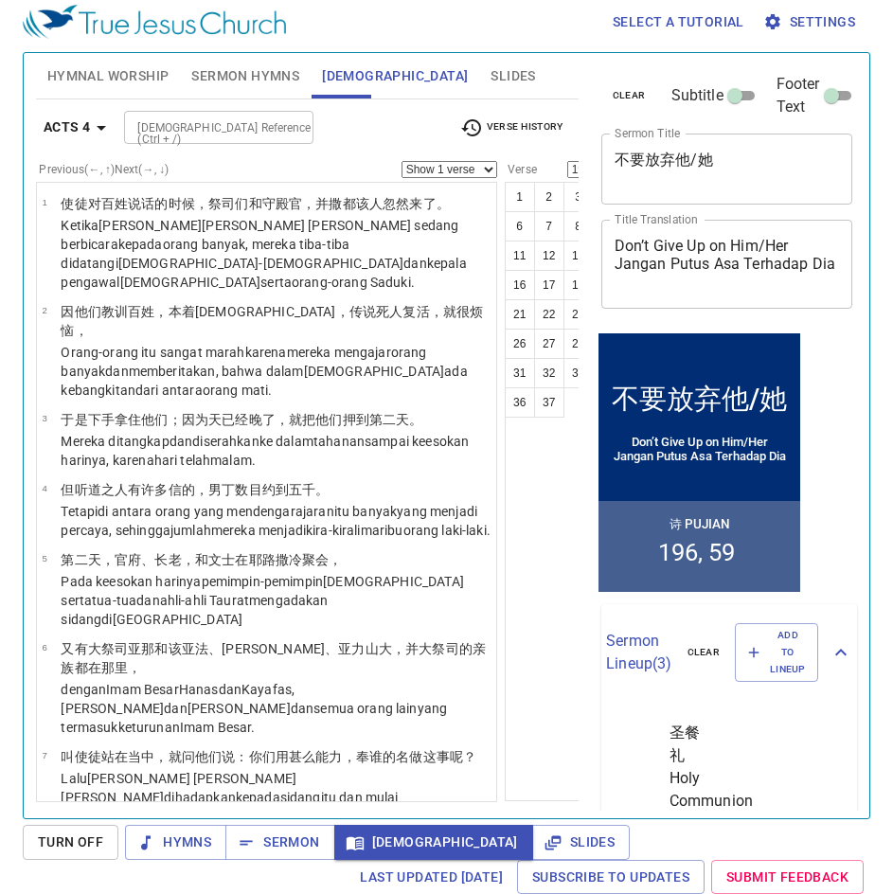
scroll to position [1715, 0]
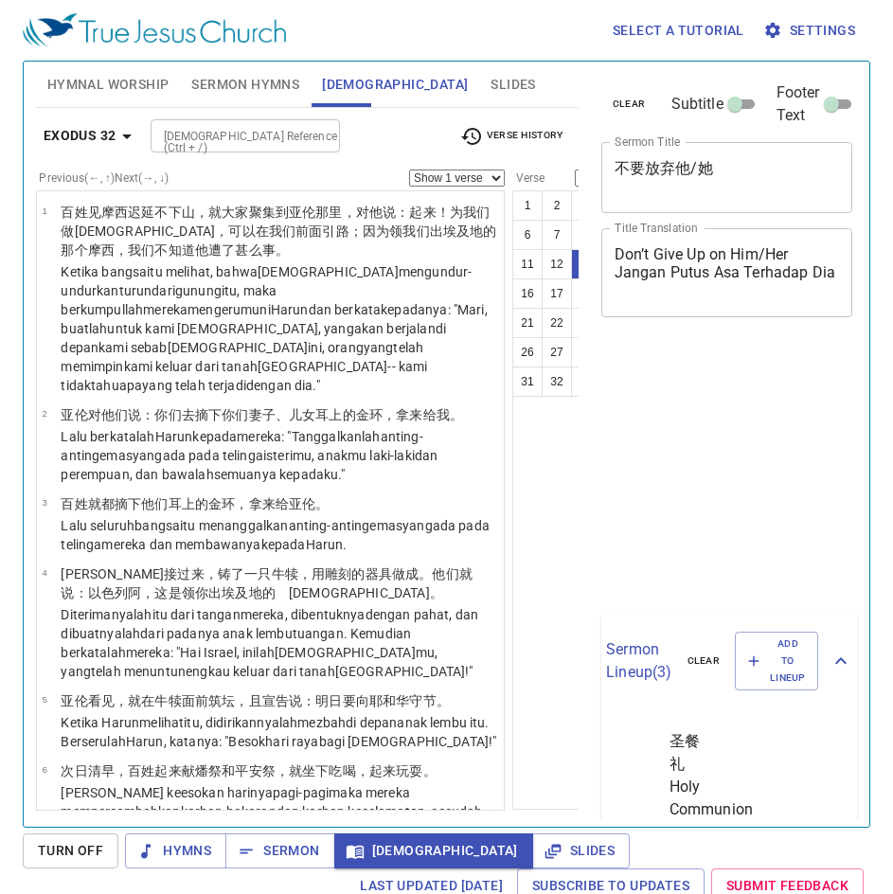
select select "13"
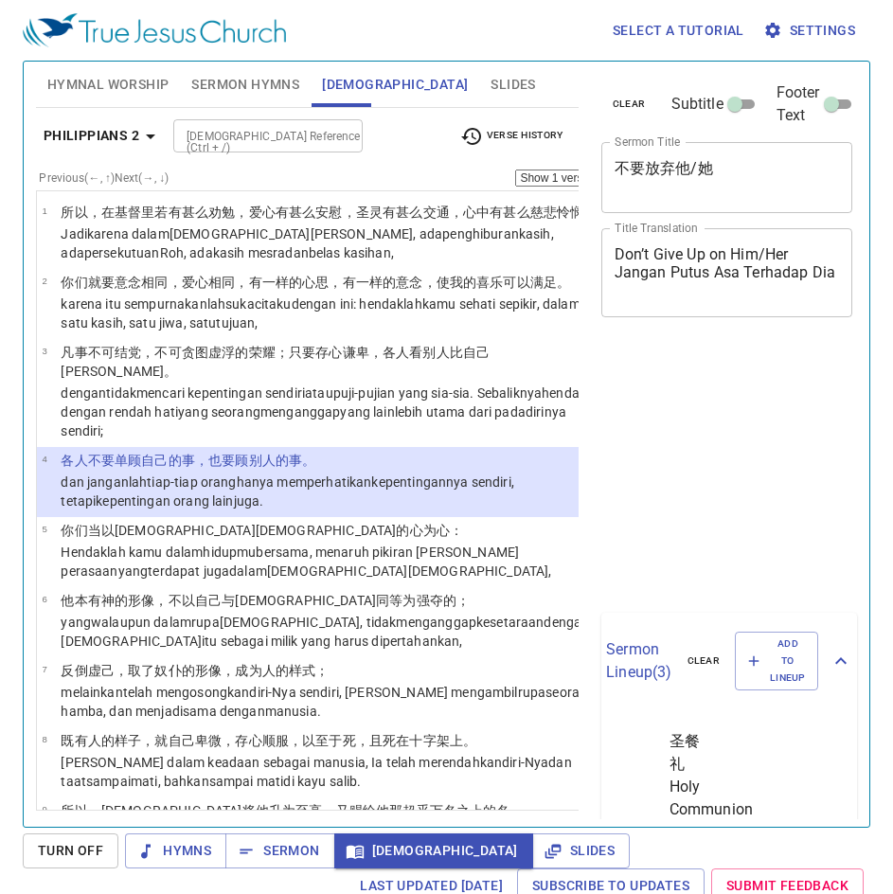
select select "4"
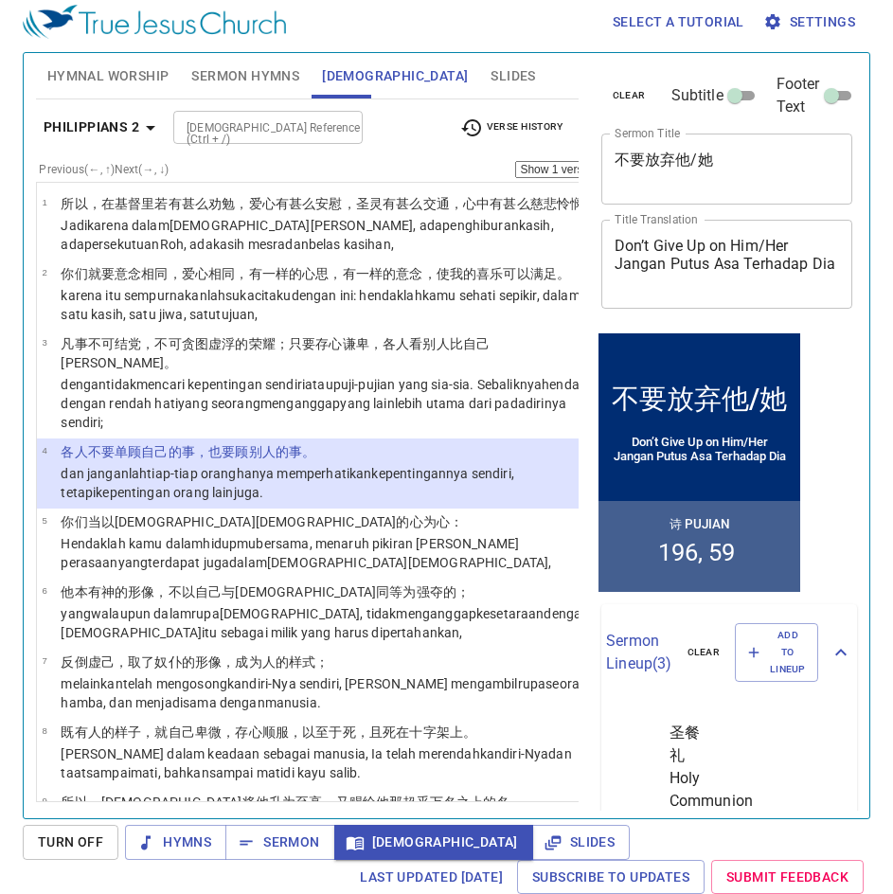
scroll to position [9, 0]
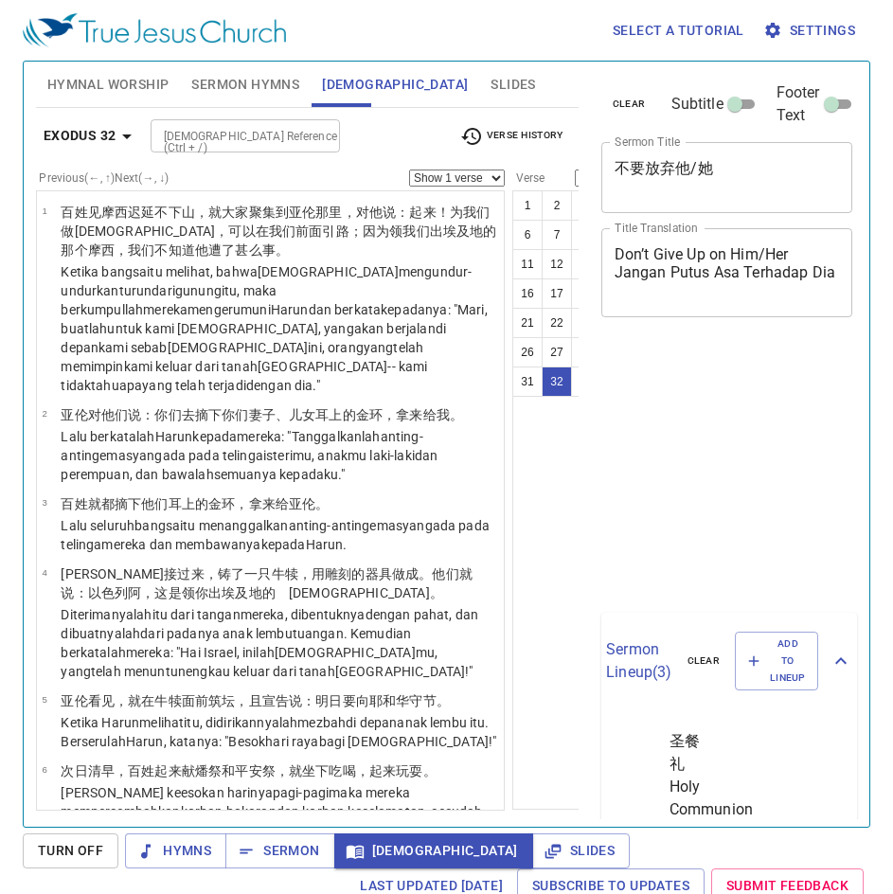
select select "32"
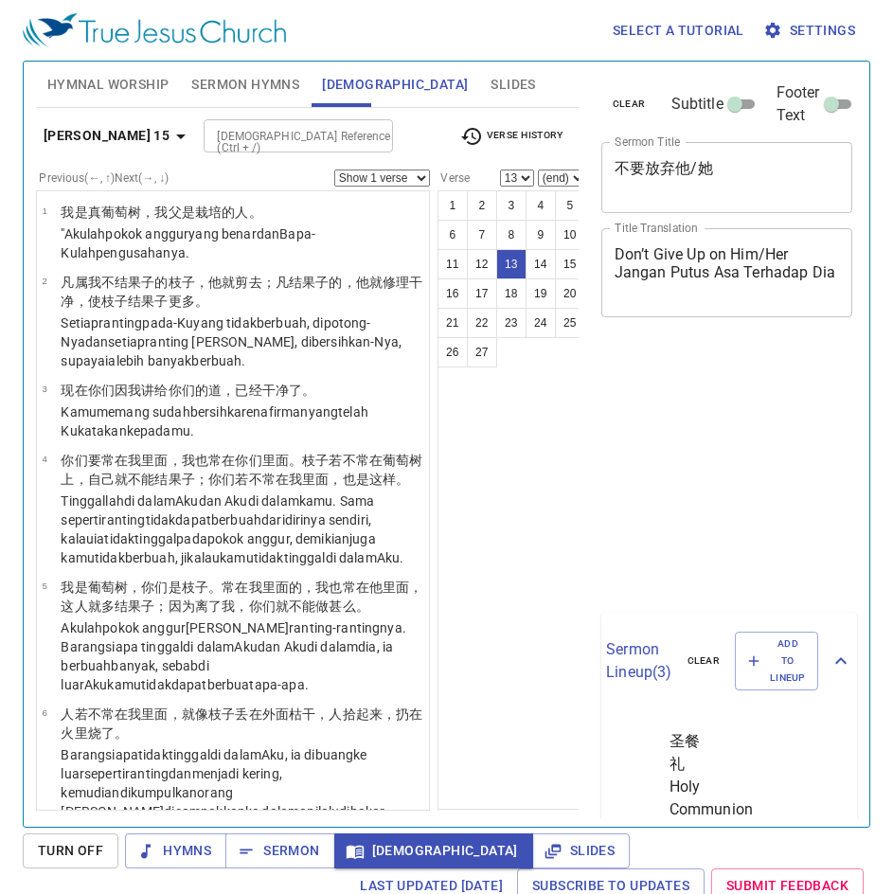
select select "13"
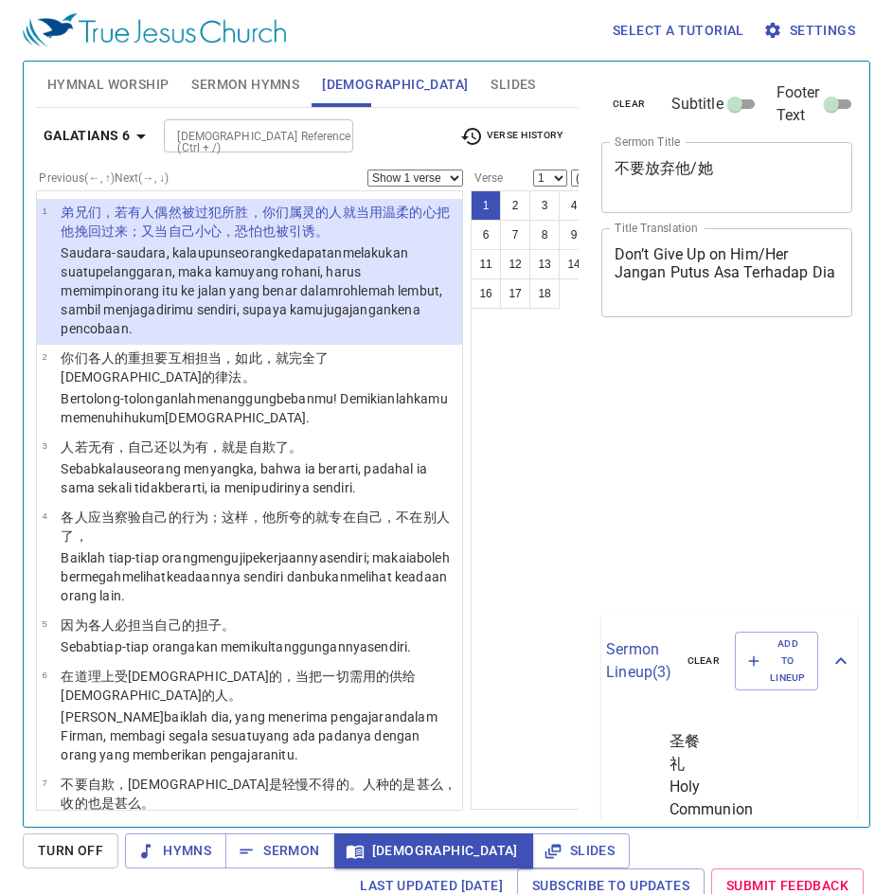
scroll to position [9, 0]
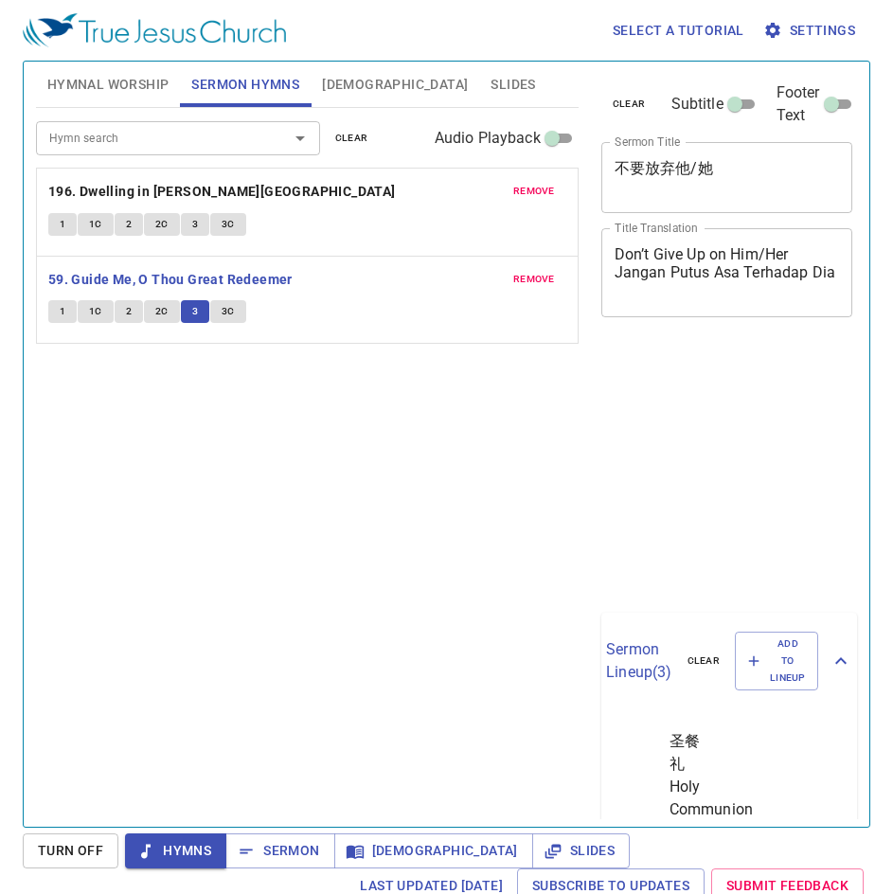
scroll to position [9, 0]
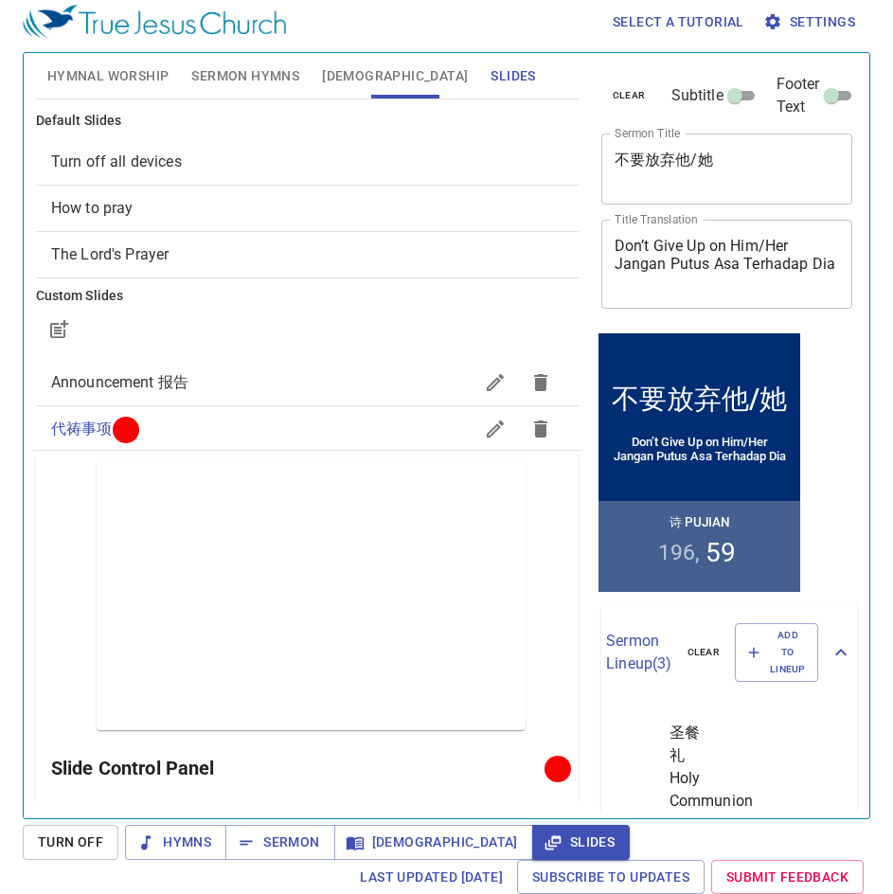
scroll to position [9, 0]
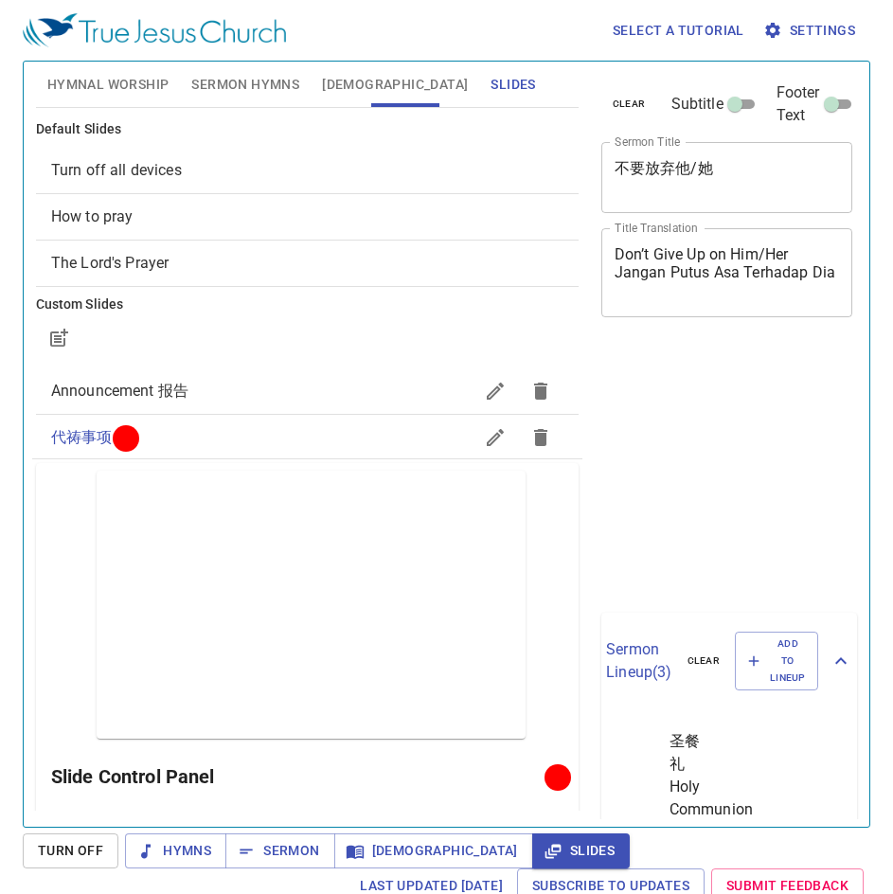
scroll to position [9, 0]
